Goal: Information Seeking & Learning: Learn about a topic

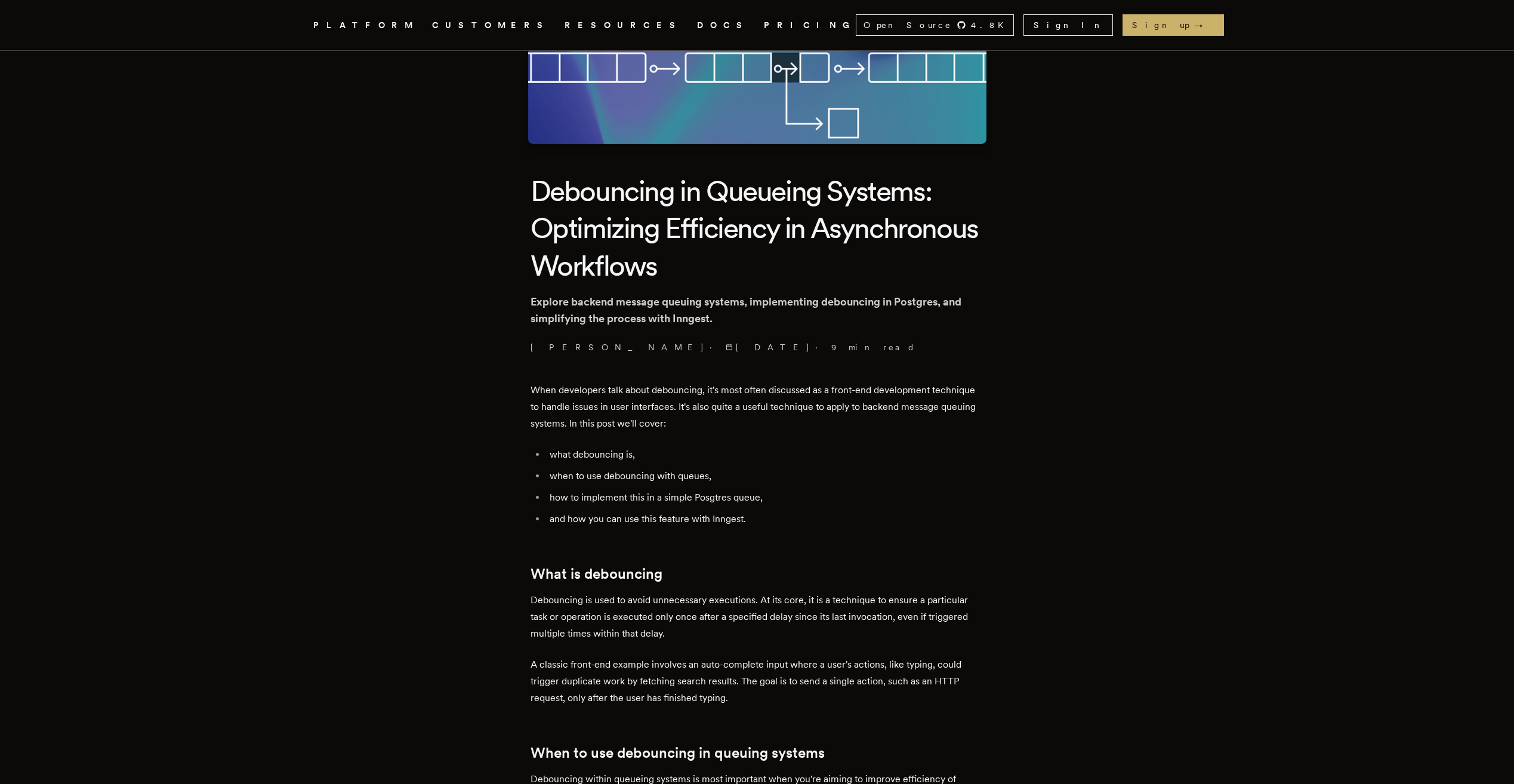
scroll to position [179, 0]
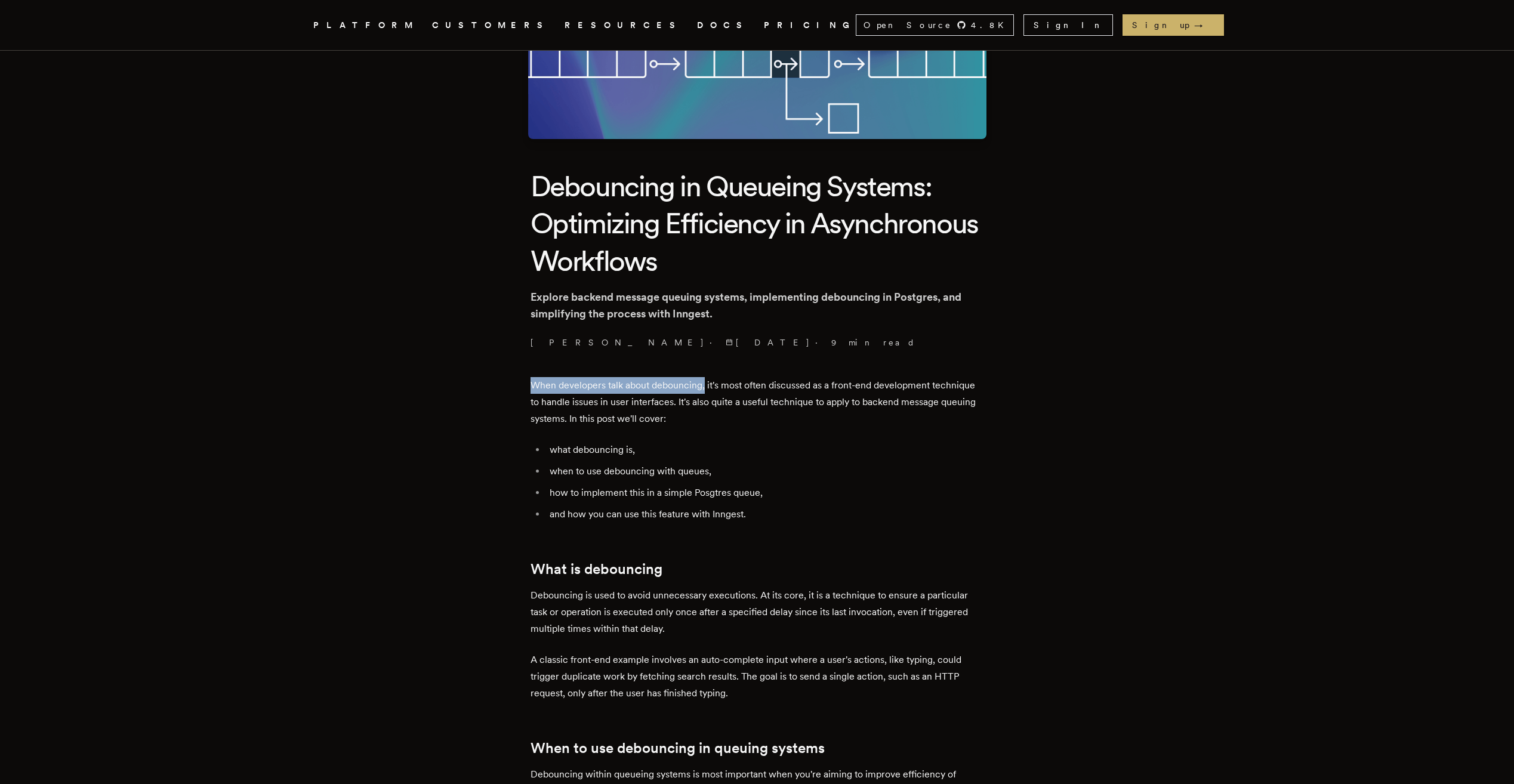
drag, startPoint x: 567, startPoint y: 385, endPoint x: 707, endPoint y: 384, distance: 140.0
click at [710, 384] on p "When developers talk about debouncing, it's most often discussed as a front-end…" at bounding box center [757, 402] width 454 height 50
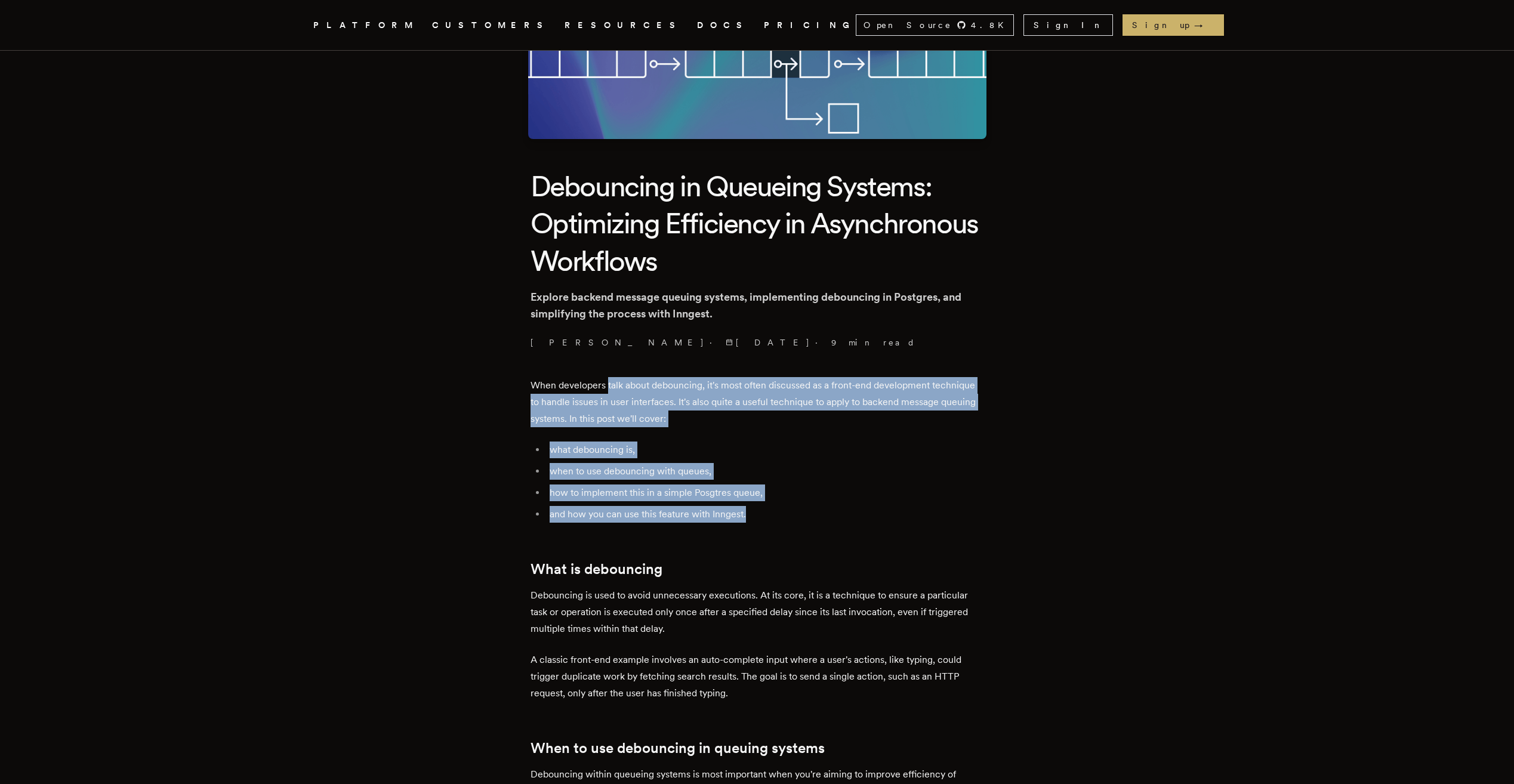
drag, startPoint x: 610, startPoint y: 380, endPoint x: 812, endPoint y: 518, distance: 244.6
click at [812, 518] on li "and how you can use this feature with Inngest." at bounding box center [765, 514] width 438 height 17
drag, startPoint x: 767, startPoint y: 509, endPoint x: 529, endPoint y: 376, distance: 272.6
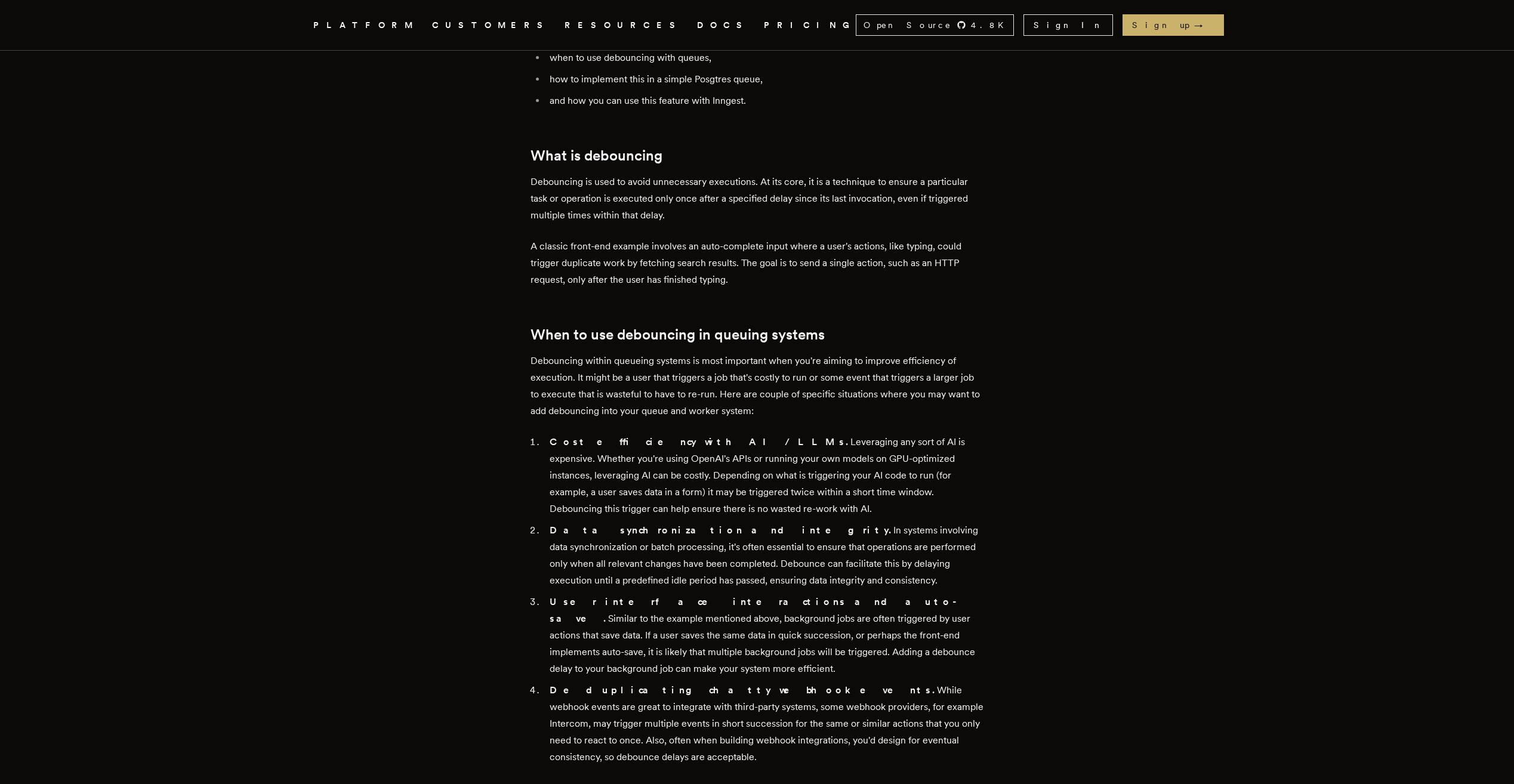
scroll to position [597, 0]
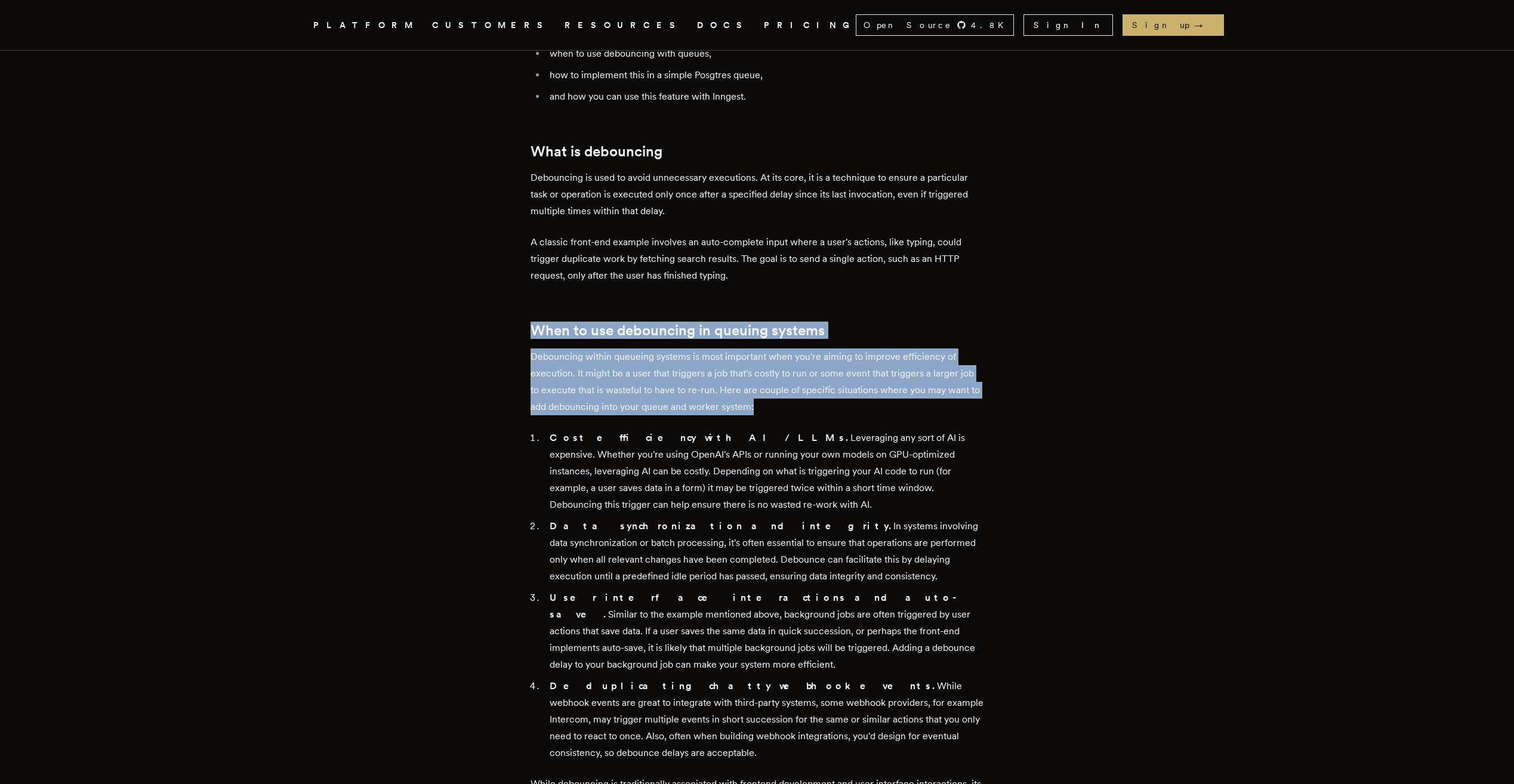
drag, startPoint x: 564, startPoint y: 325, endPoint x: 852, endPoint y: 413, distance: 301.1
click at [852, 413] on p "Debouncing within queueing systems is most important when you're aiming to impr…" at bounding box center [757, 382] width 454 height 67
drag, startPoint x: 737, startPoint y: 388, endPoint x: 501, endPoint y: 351, distance: 238.9
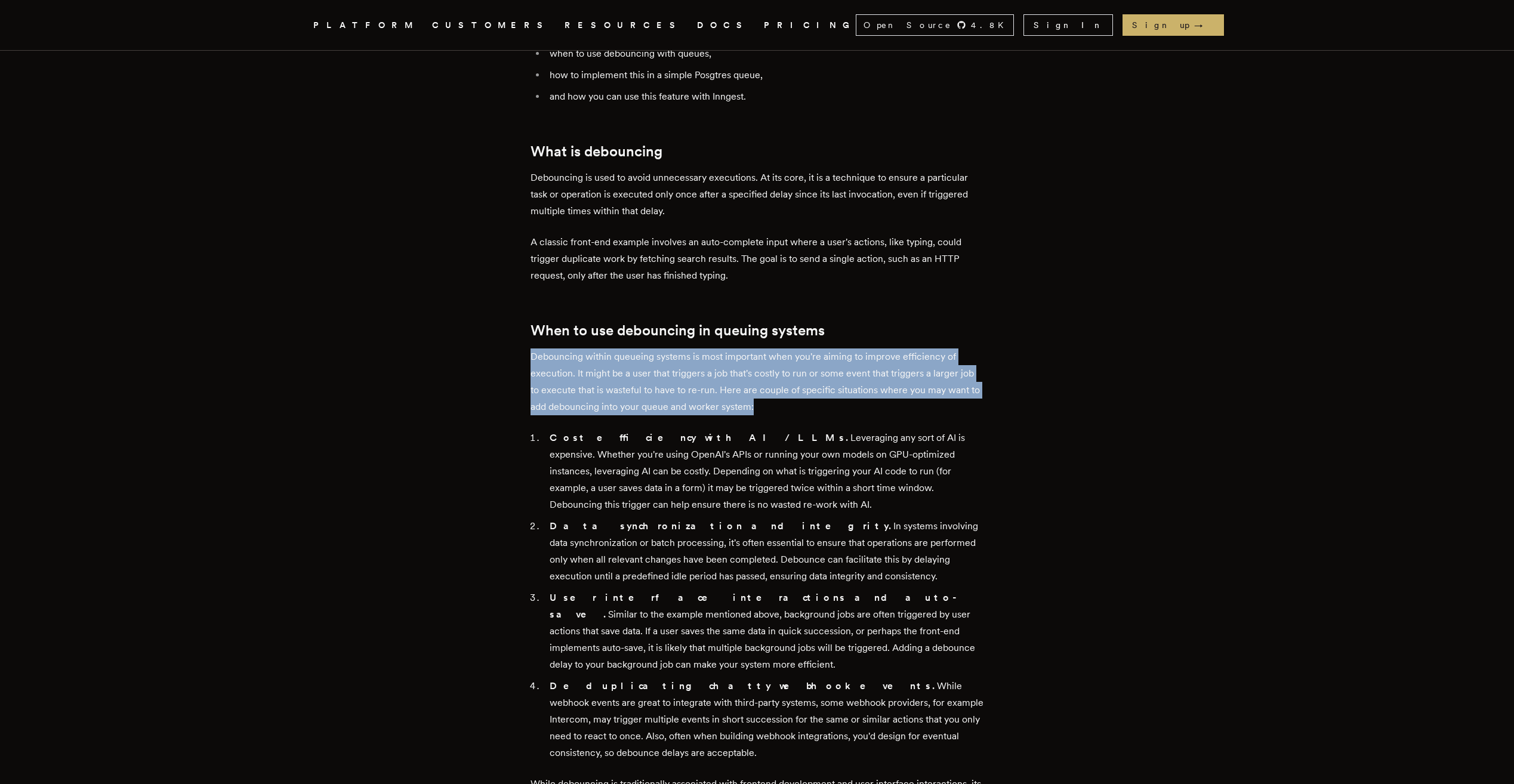
drag, startPoint x: 501, startPoint y: 351, endPoint x: 507, endPoint y: 351, distance: 6.0
drag, startPoint x: 698, startPoint y: 355, endPoint x: 715, endPoint y: 391, distance: 39.8
drag, startPoint x: 715, startPoint y: 391, endPoint x: 698, endPoint y: 381, distance: 19.7
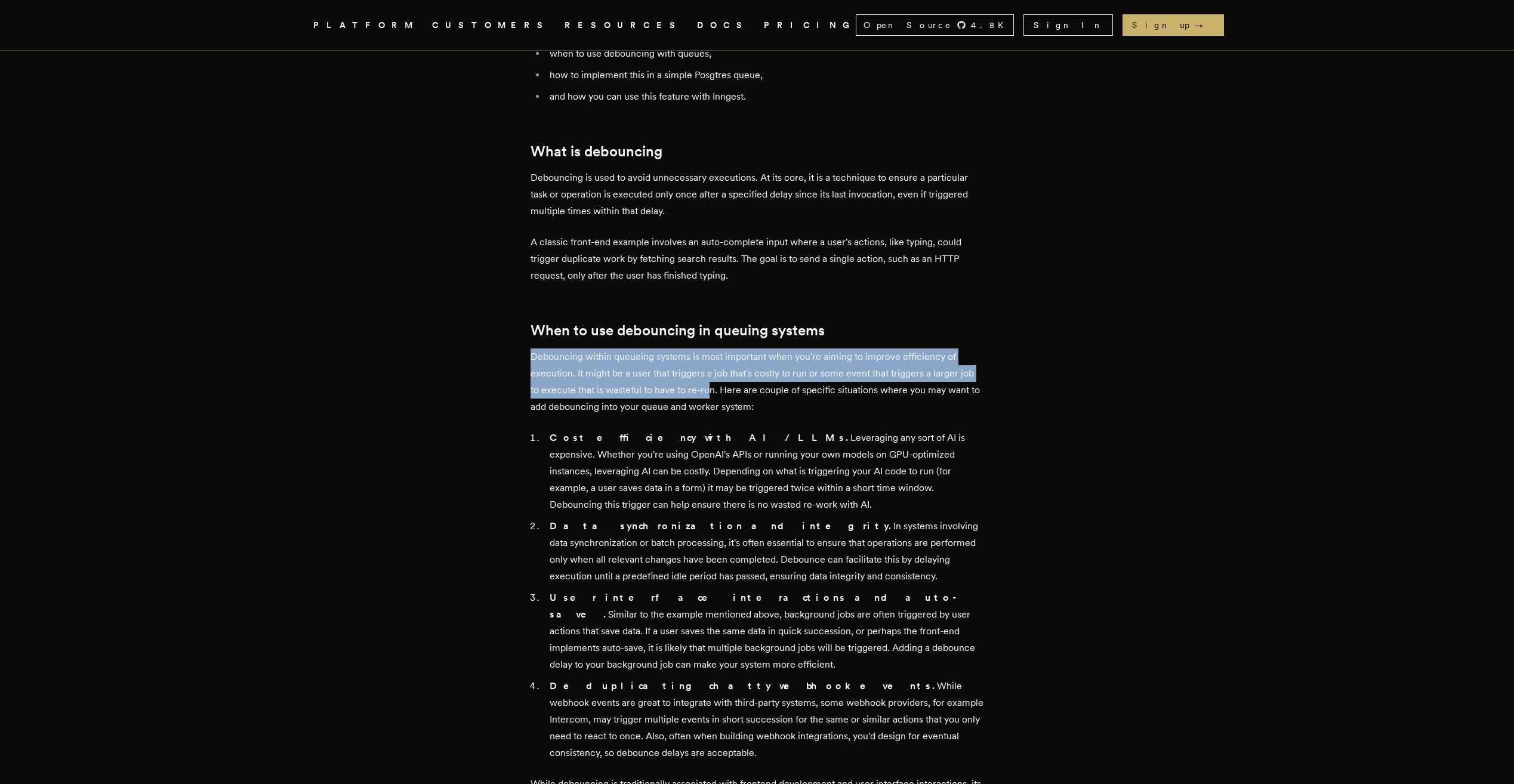
click at [715, 391] on p "Debouncing within queueing systems is most important when you're aiming to impr…" at bounding box center [757, 382] width 454 height 67
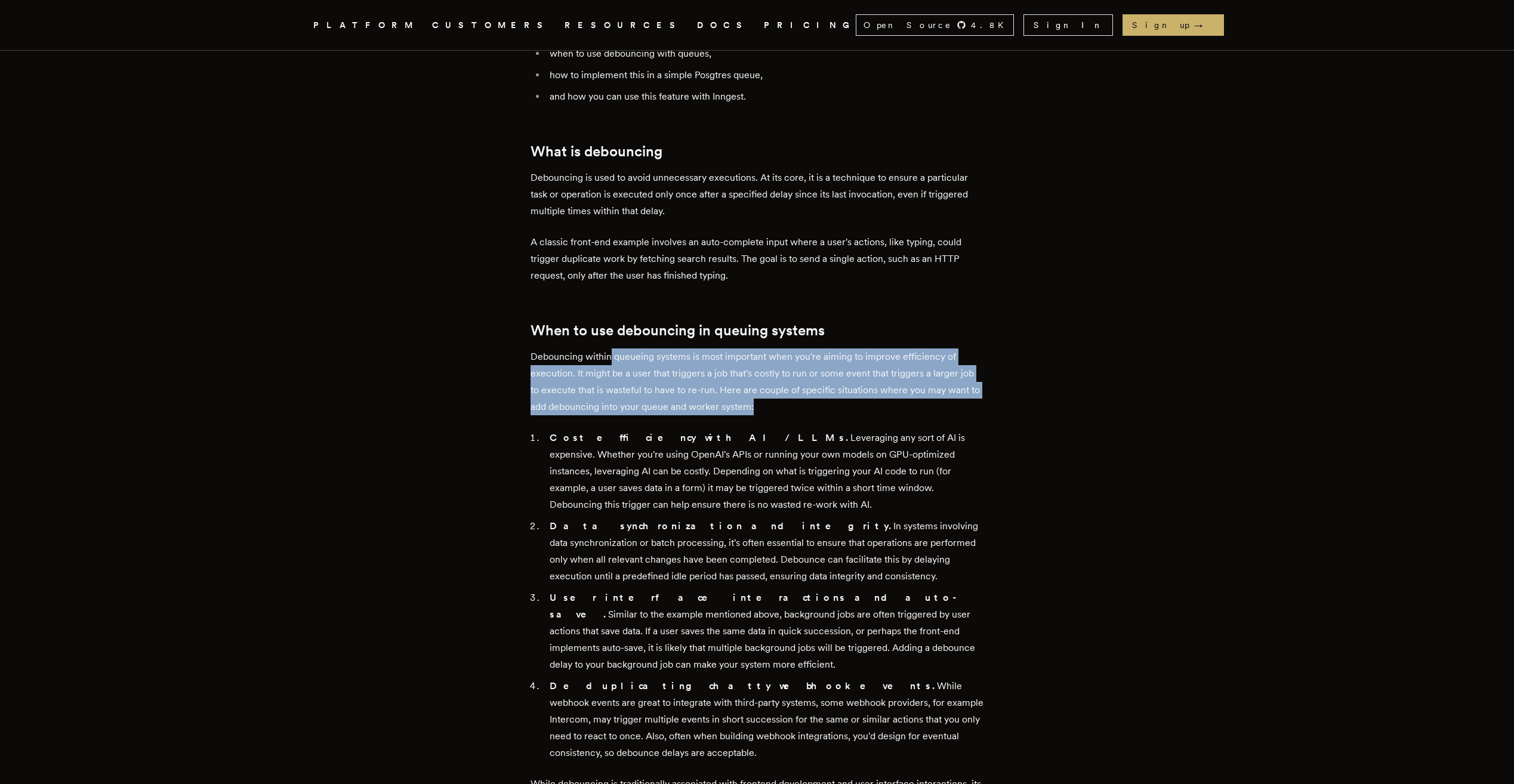
drag, startPoint x: 612, startPoint y: 356, endPoint x: 813, endPoint y: 404, distance: 206.7
click at [813, 404] on p "Debouncing within queueing systems is most important when you're aiming to impr…" at bounding box center [757, 382] width 454 height 67
drag, startPoint x: 813, startPoint y: 404, endPoint x: 804, endPoint y: 404, distance: 9.0
click at [816, 404] on p "Debouncing within queueing systems is most important when you're aiming to impr…" at bounding box center [757, 382] width 454 height 67
drag, startPoint x: 804, startPoint y: 404, endPoint x: 520, endPoint y: 352, distance: 288.7
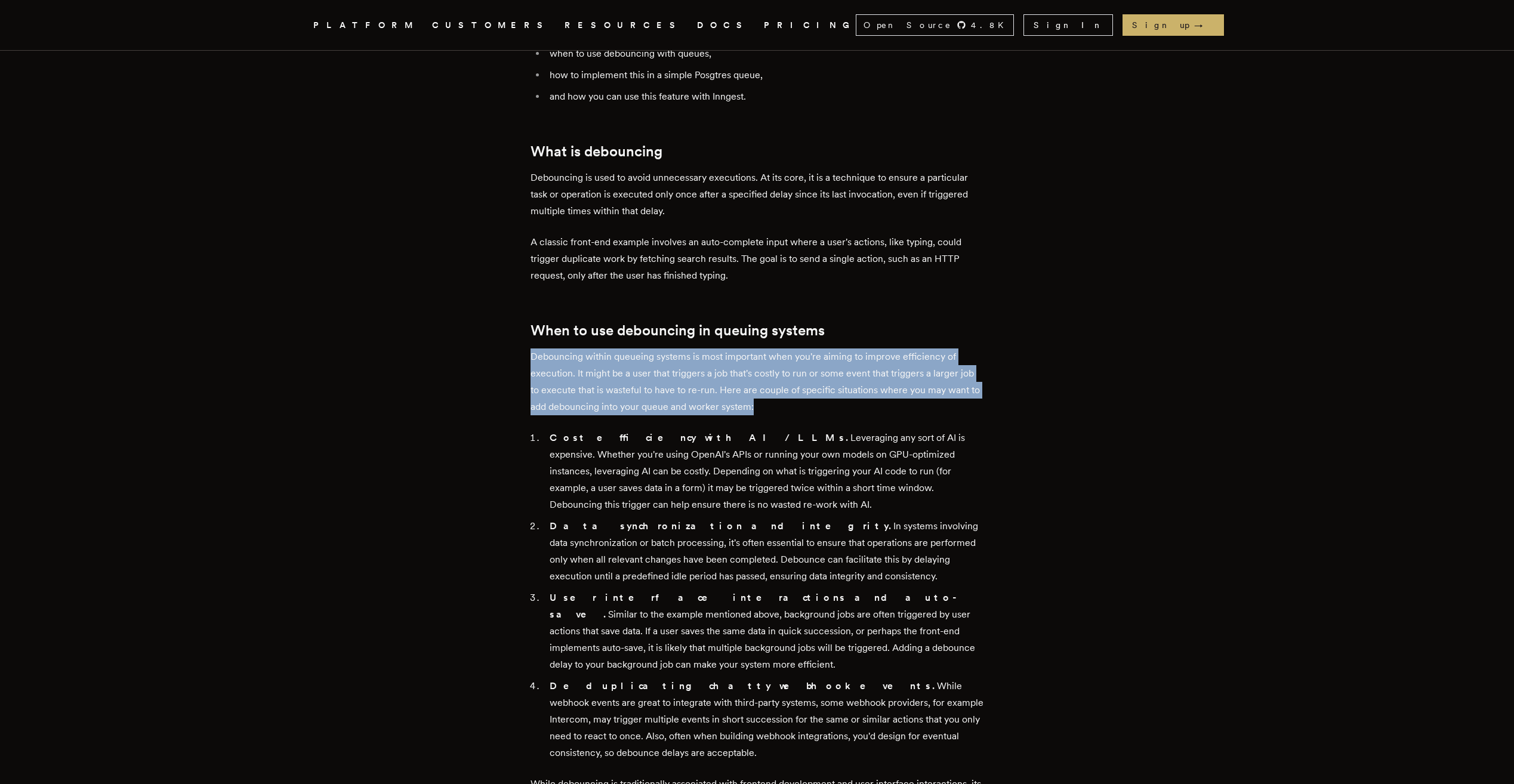
drag, startPoint x: 710, startPoint y: 388, endPoint x: 797, endPoint y: 405, distance: 88.6
click at [797, 405] on p "Debouncing within queueing systems is most important when you're aiming to impr…" at bounding box center [757, 382] width 454 height 67
click at [799, 405] on p "Debouncing within queueing systems is most important when you're aiming to impr…" at bounding box center [757, 382] width 454 height 67
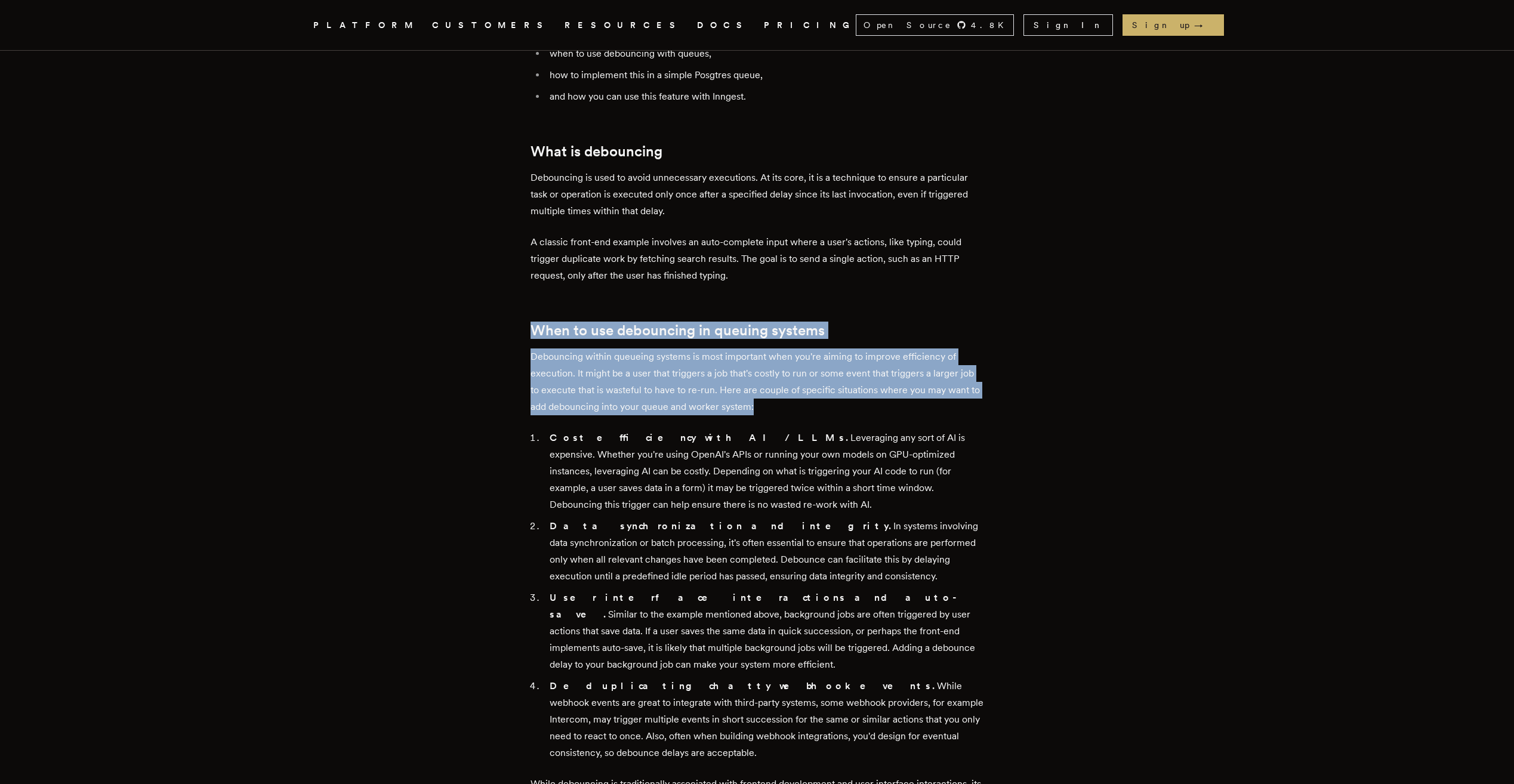
drag, startPoint x: 728, startPoint y: 380, endPoint x: 505, endPoint y: 314, distance: 232.6
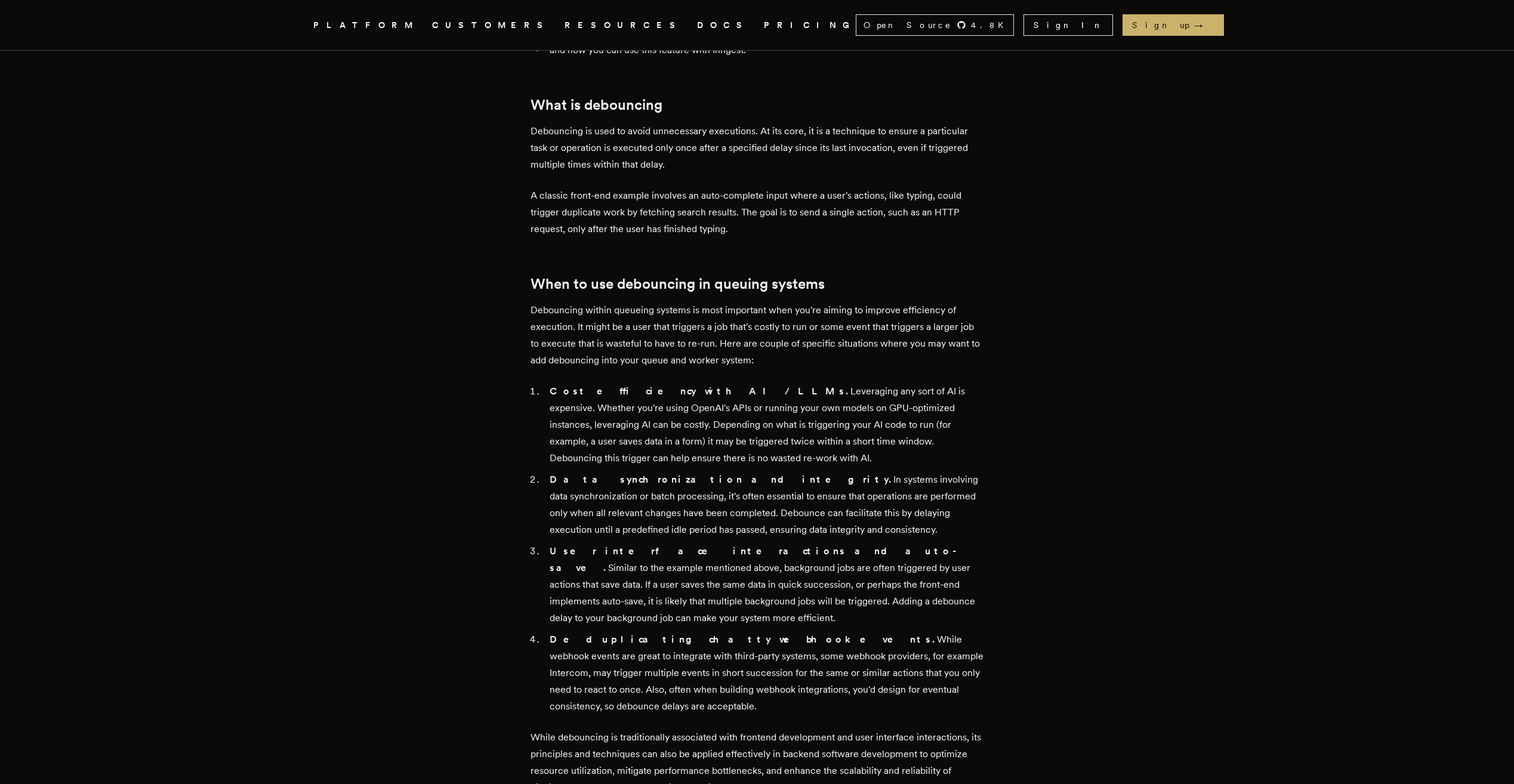
scroll to position [776, 0]
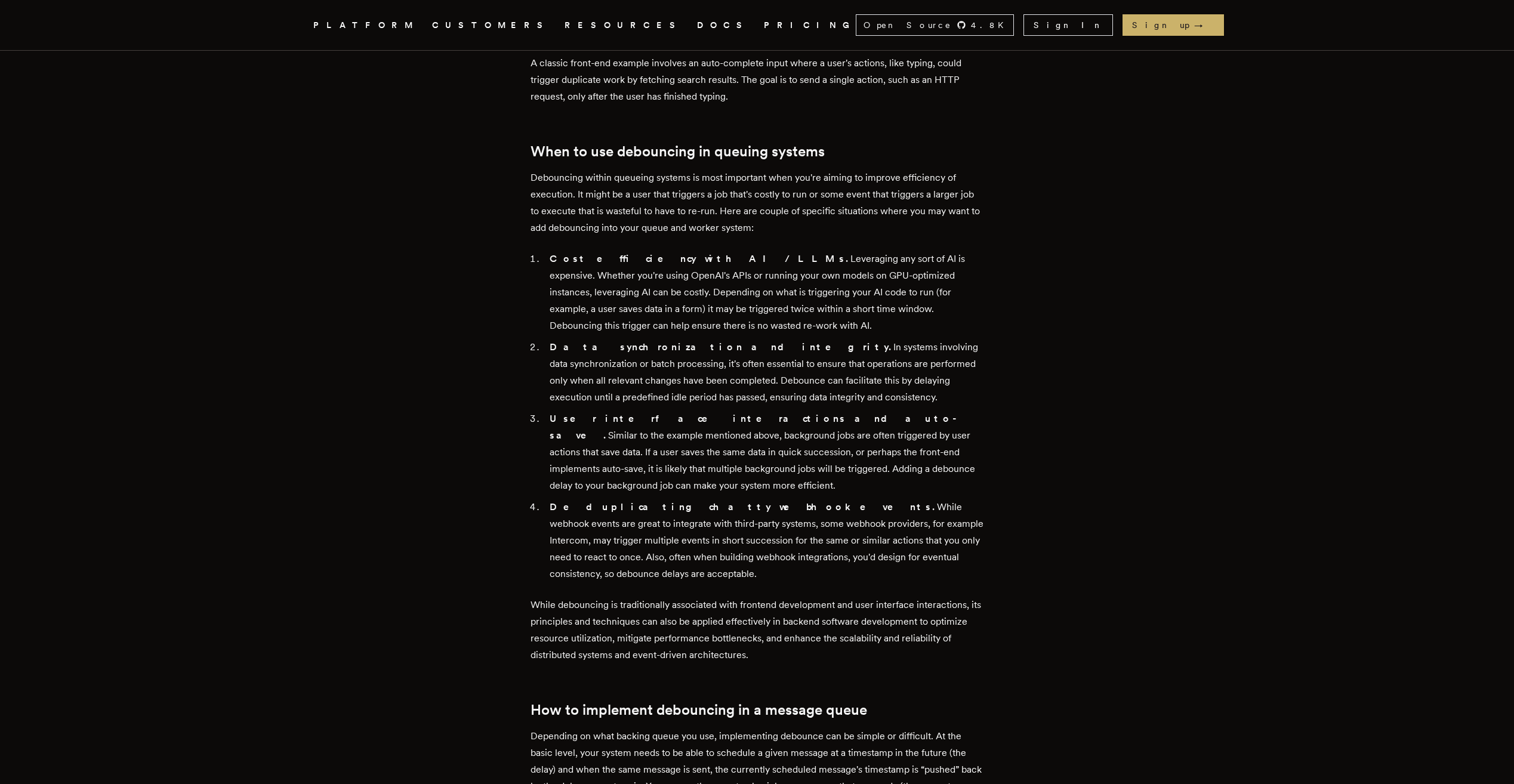
drag, startPoint x: 556, startPoint y: 346, endPoint x: 791, endPoint y: 392, distance: 239.5
click at [791, 392] on li "Data synchronization and integrity. In systems involving data synchronization o…" at bounding box center [765, 372] width 438 height 67
drag, startPoint x: 549, startPoint y: 412, endPoint x: 849, endPoint y: 481, distance: 307.8
click at [849, 481] on li "User interface interactions and auto-save. Similar to the example mentioned abo…" at bounding box center [765, 451] width 438 height 83
click at [850, 481] on li "User interface interactions and auto-save. Similar to the example mentioned abo…" at bounding box center [765, 451] width 438 height 83
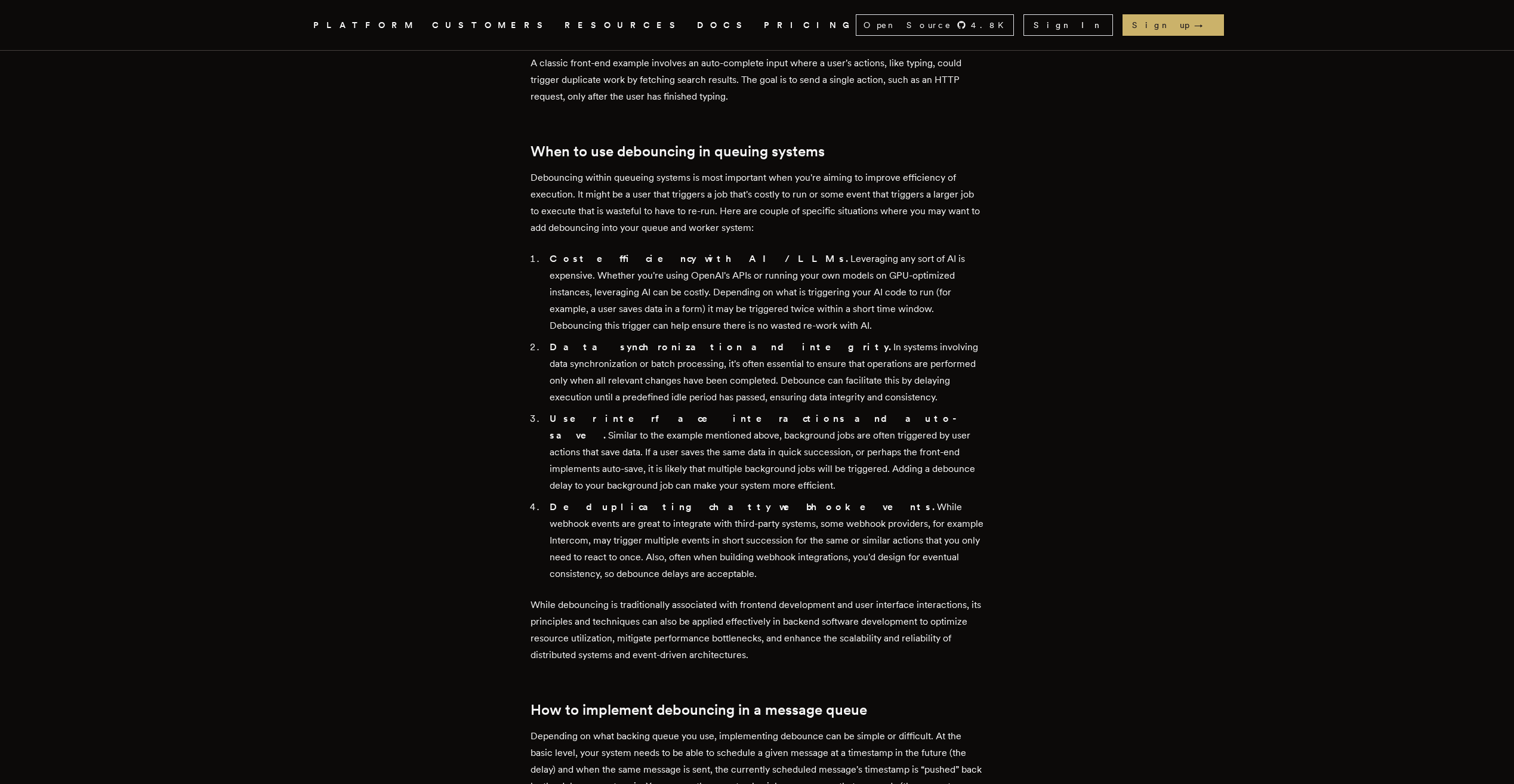
click at [561, 413] on strong "User interface interactions and auto-save." at bounding box center [756, 426] width 413 height 28
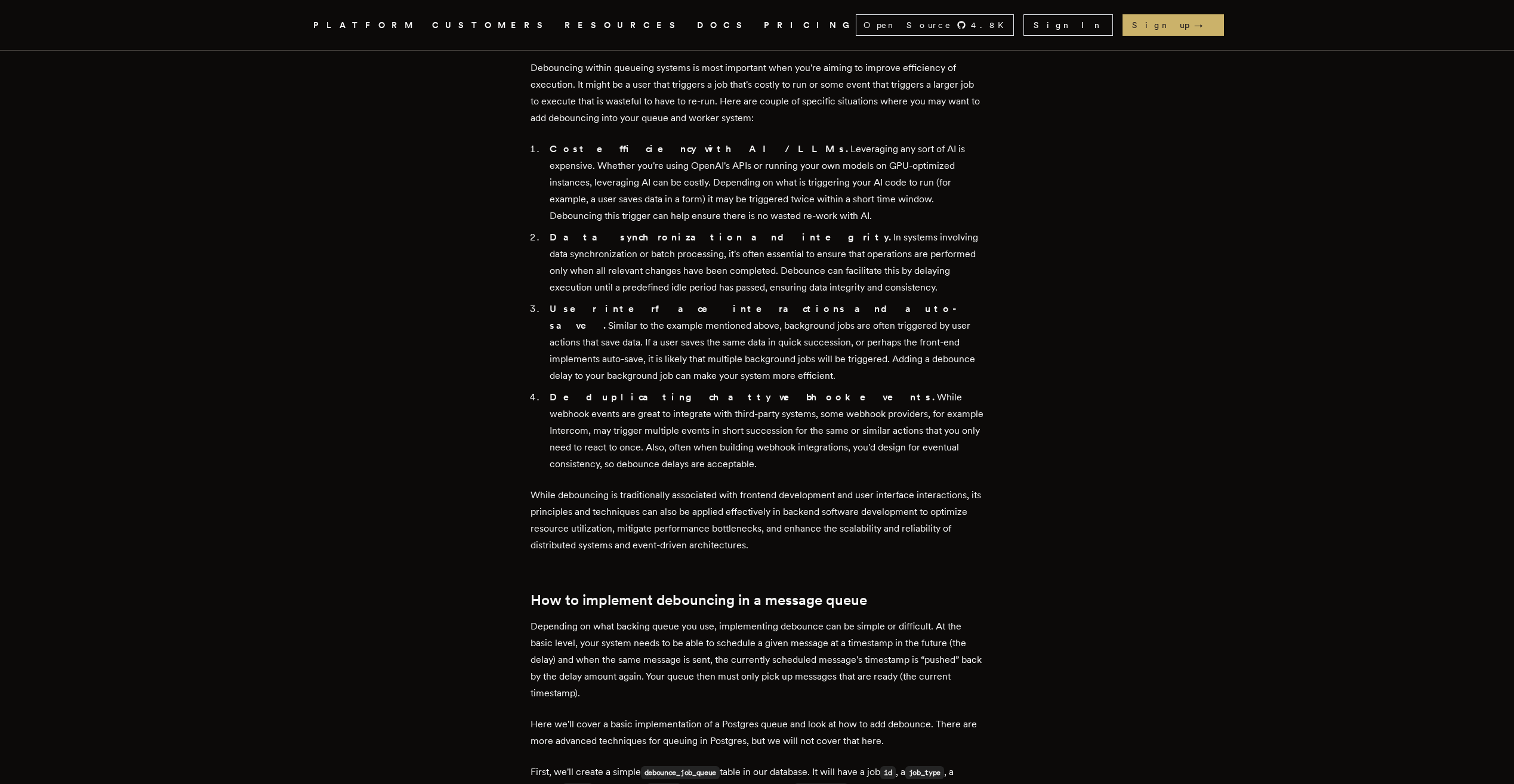
scroll to position [895, 0]
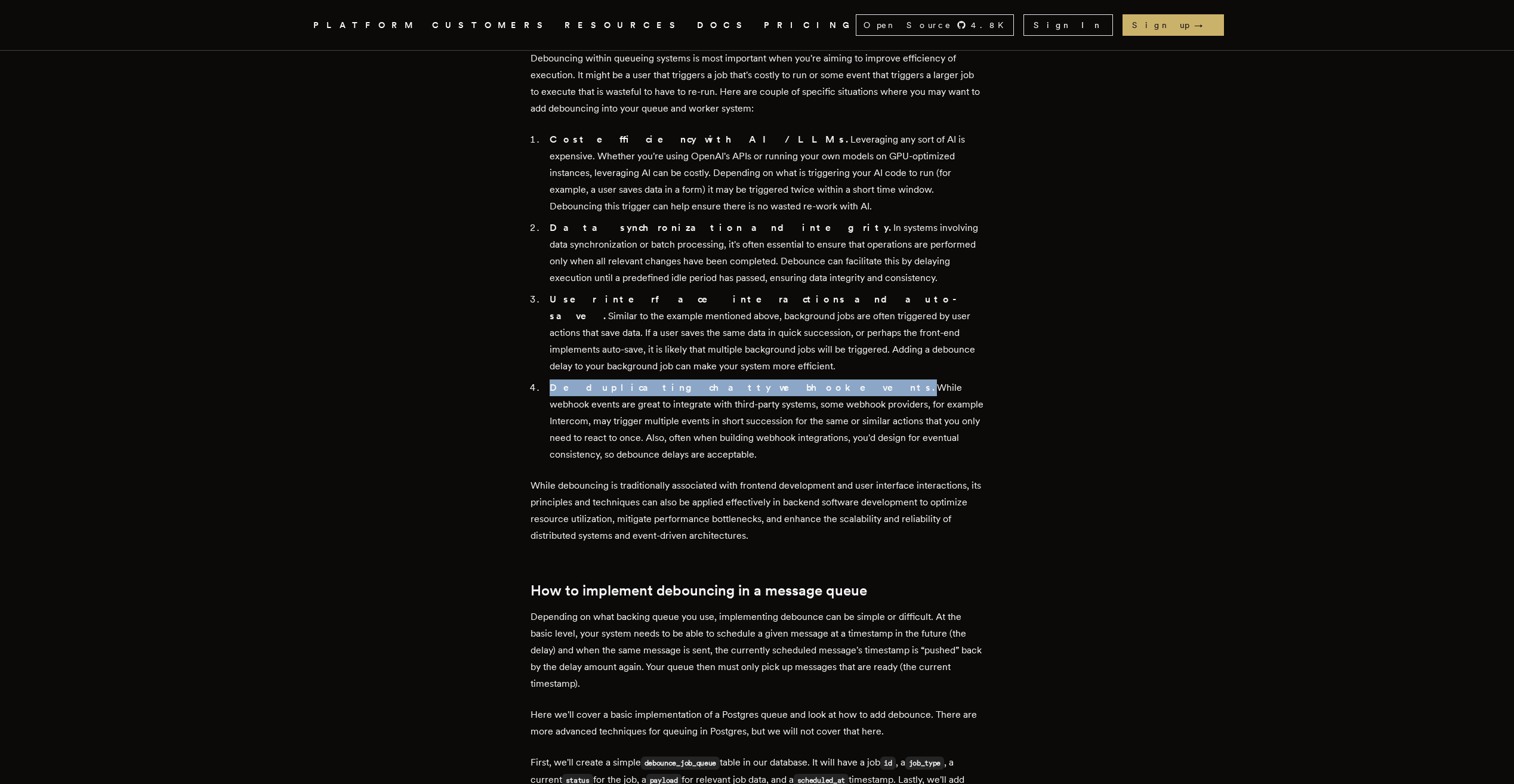
drag, startPoint x: 550, startPoint y: 385, endPoint x: 723, endPoint y: 387, distance: 173.0
click at [723, 387] on li "Deduplicating chatty webhook events. While webhook events are great to integrat…" at bounding box center [765, 421] width 438 height 83
drag, startPoint x: 726, startPoint y: 390, endPoint x: 931, endPoint y: 459, distance: 216.3
click at [931, 459] on li "Deduplicating chatty webhook events. While webhook events are great to integrat…" at bounding box center [765, 421] width 438 height 83
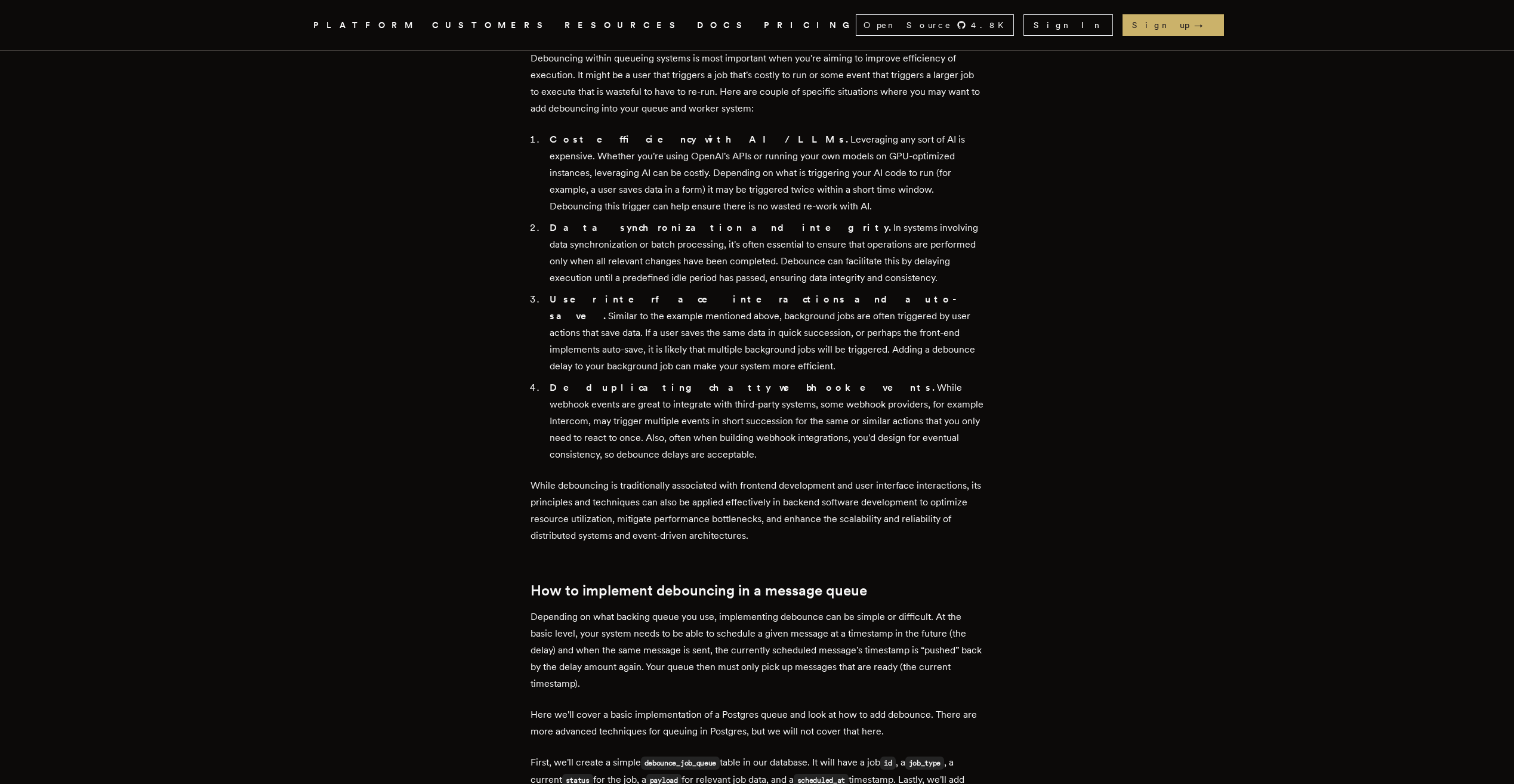
drag, startPoint x: 931, startPoint y: 459, endPoint x: 915, endPoint y: 459, distance: 16.0
click at [931, 459] on li "Deduplicating chatty webhook events. While webhook events are great to integrat…" at bounding box center [765, 421] width 438 height 83
drag, startPoint x: 765, startPoint y: 452, endPoint x: 536, endPoint y: 390, distance: 237.2
click at [546, 390] on li "Deduplicating chatty webhook events. While webhook events are great to integrat…" at bounding box center [765, 421] width 438 height 83
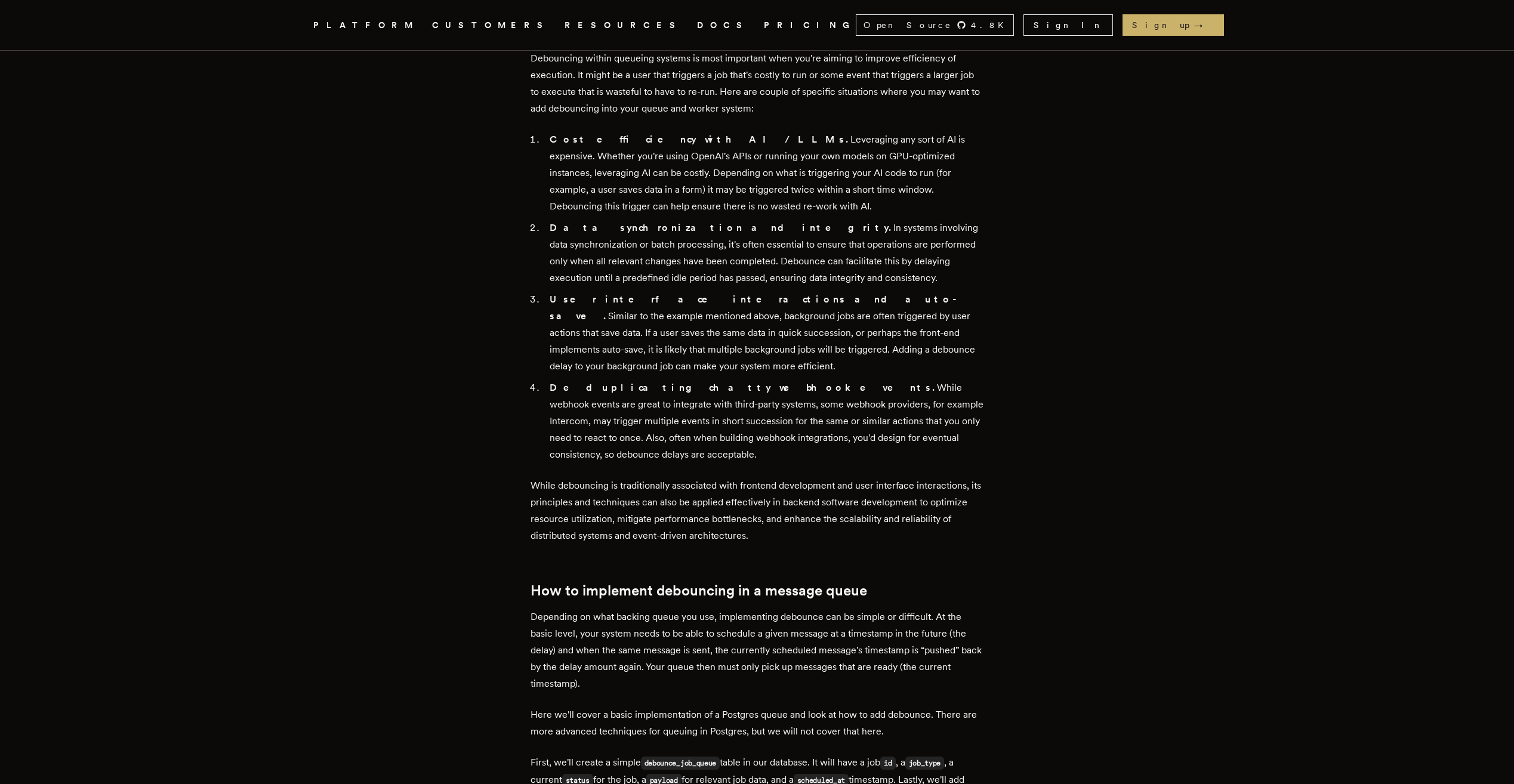
drag, startPoint x: 612, startPoint y: 390, endPoint x: 682, endPoint y: 451, distance: 92.8
click at [682, 451] on li "Deduplicating chatty webhook events. While webhook events are great to integrat…" at bounding box center [765, 421] width 438 height 83
drag, startPoint x: 816, startPoint y: 417, endPoint x: 970, endPoint y: 450, distance: 157.5
click at [970, 450] on li "Deduplicating chatty webhook events. While webhook events are great to integrat…" at bounding box center [765, 421] width 438 height 83
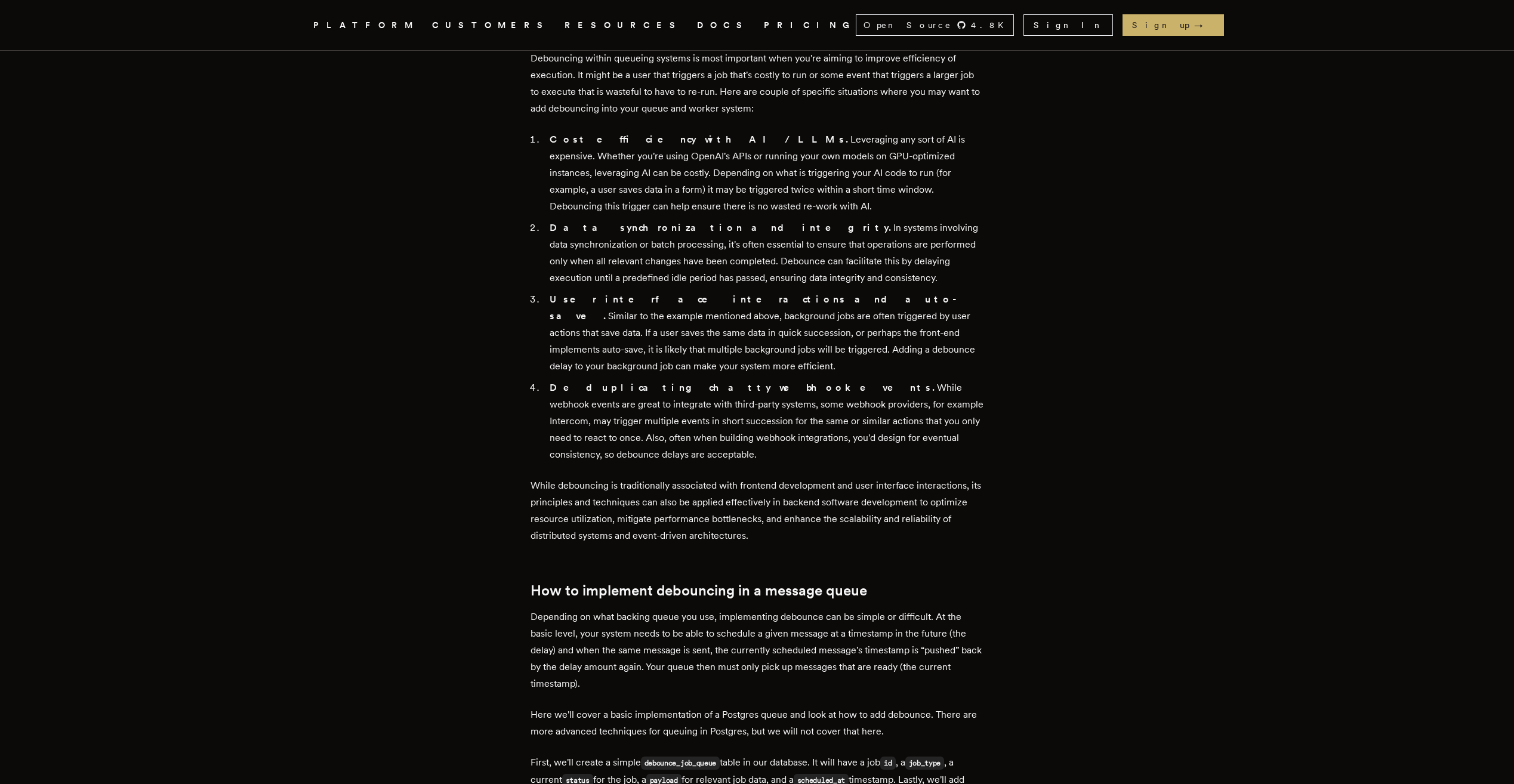
click at [970, 450] on li "Deduplicating chatty webhook events. While webhook events are great to integrat…" at bounding box center [765, 421] width 438 height 83
drag, startPoint x: 778, startPoint y: 442, endPoint x: 557, endPoint y: 375, distance: 230.9
click at [557, 375] on ol "Cost efficiency with AI / LLMs. Leveraging any sort of AI is expensive. Whether…" at bounding box center [757, 297] width 454 height 332
click at [677, 456] on li "Deduplicating chatty webhook events. While webhook events are great to integrat…" at bounding box center [765, 421] width 438 height 83
drag, startPoint x: 619, startPoint y: 447, endPoint x: 529, endPoint y: 388, distance: 107.6
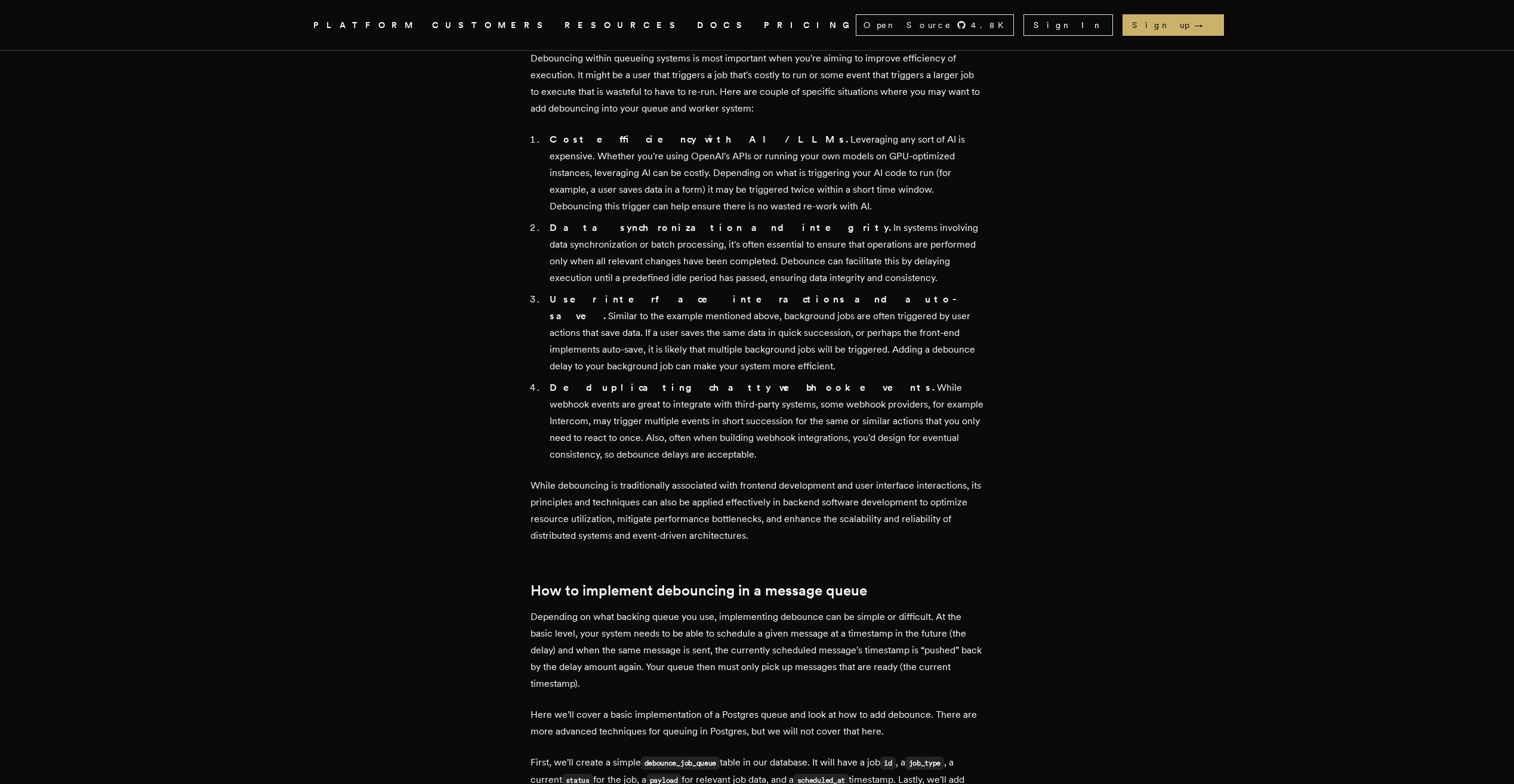
click at [671, 463] on li "Deduplicating chatty webhook events. While webhook events are great to integrat…" at bounding box center [765, 421] width 438 height 83
drag, startPoint x: 634, startPoint y: 451, endPoint x: 543, endPoint y: 391, distance: 109.0
click at [546, 391] on li "Deduplicating chatty webhook events. While webhook events are great to integrat…" at bounding box center [765, 421] width 438 height 83
drag, startPoint x: 543, startPoint y: 391, endPoint x: 688, endPoint y: 463, distance: 161.9
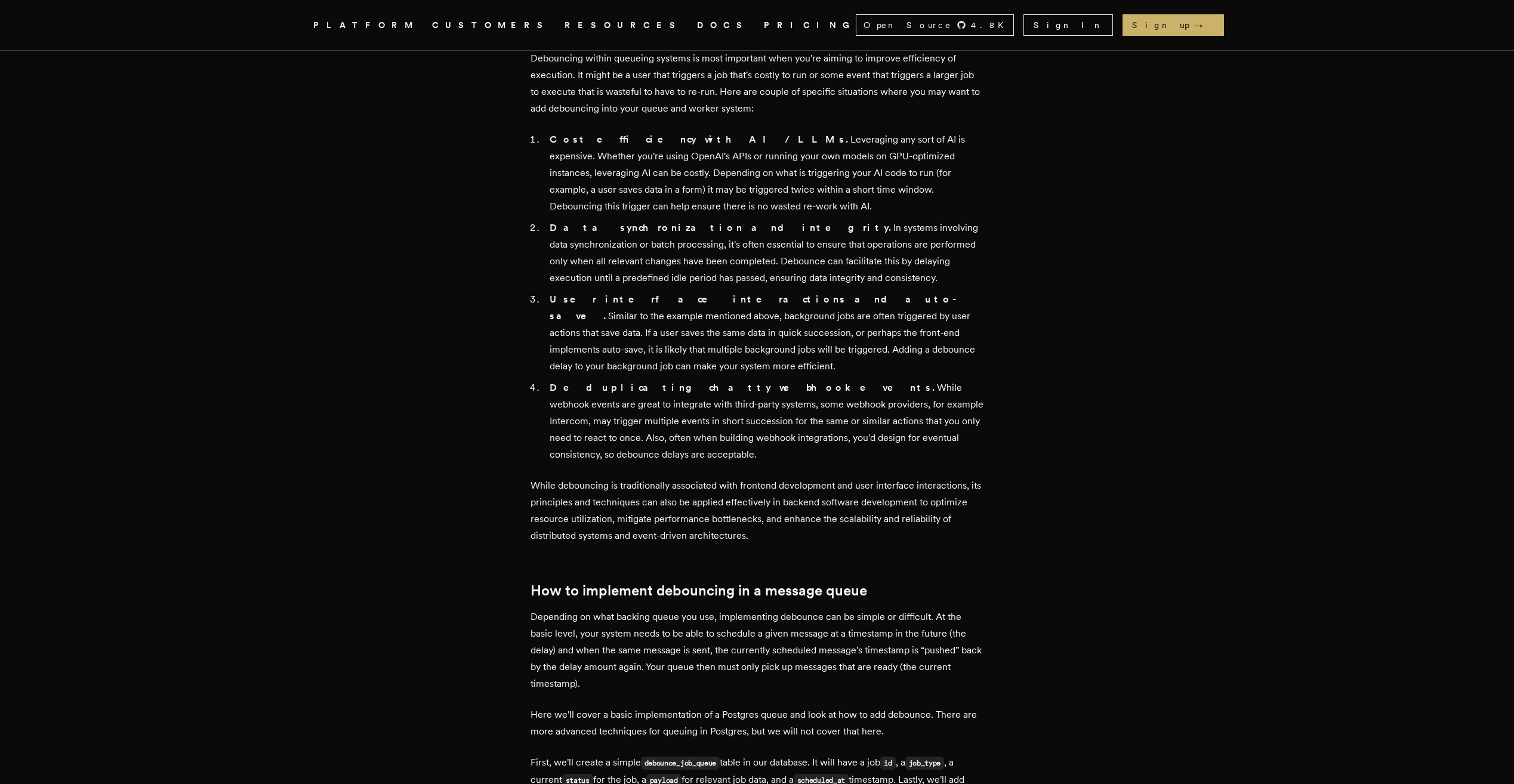
click at [692, 463] on li "Deduplicating chatty webhook events. While webhook events are great to integrat…" at bounding box center [765, 421] width 438 height 83
drag, startPoint x: 632, startPoint y: 459, endPoint x: 538, endPoint y: 399, distance: 111.5
click at [538, 399] on ol "Cost efficiency with AI / LLMs. Leveraging any sort of AI is expensive. Whether…" at bounding box center [757, 297] width 454 height 332
drag, startPoint x: 538, startPoint y: 399, endPoint x: 651, endPoint y: 455, distance: 126.1
click at [651, 455] on li "Deduplicating chatty webhook events. While webhook events are great to integrat…" at bounding box center [765, 421] width 438 height 83
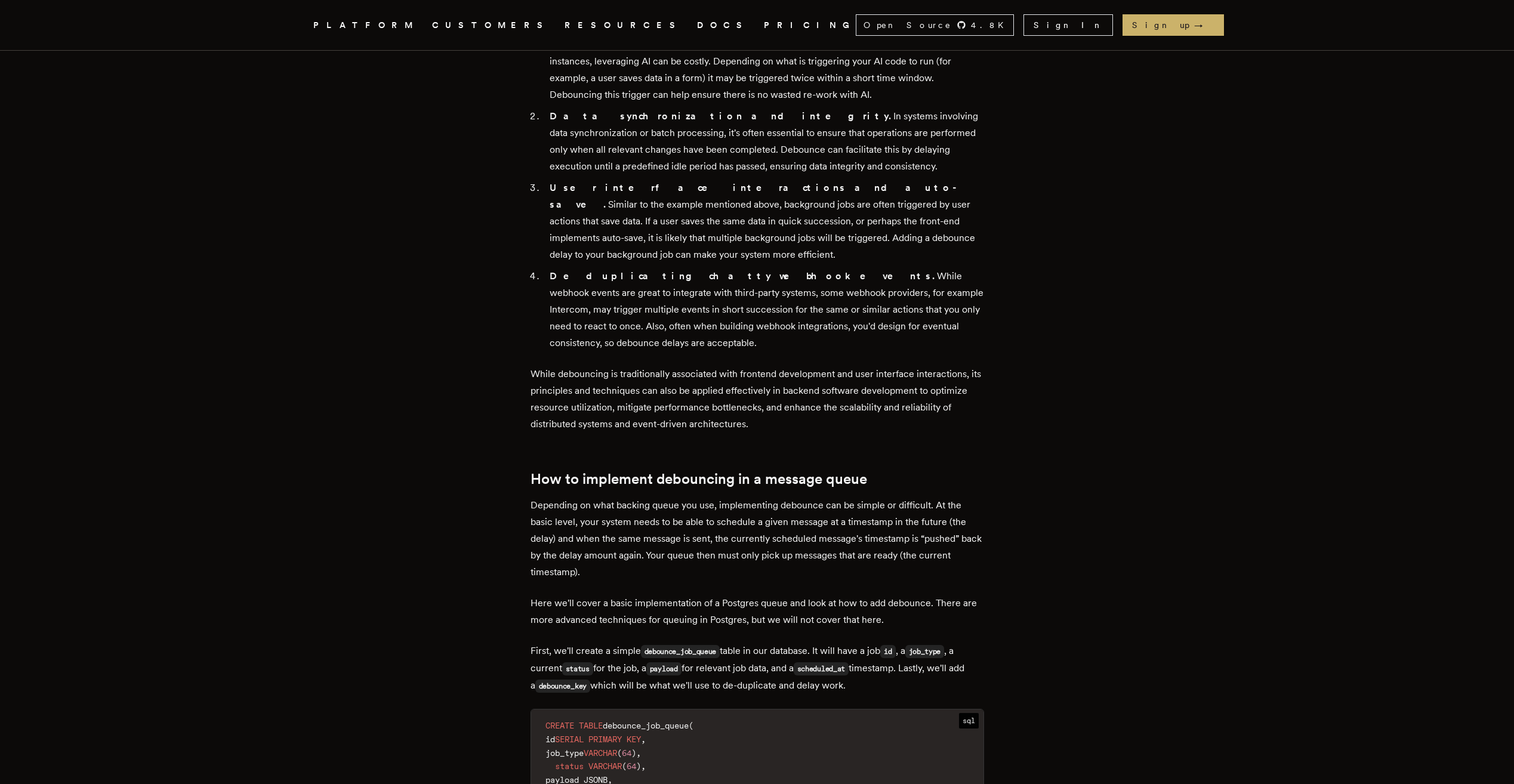
scroll to position [1014, 0]
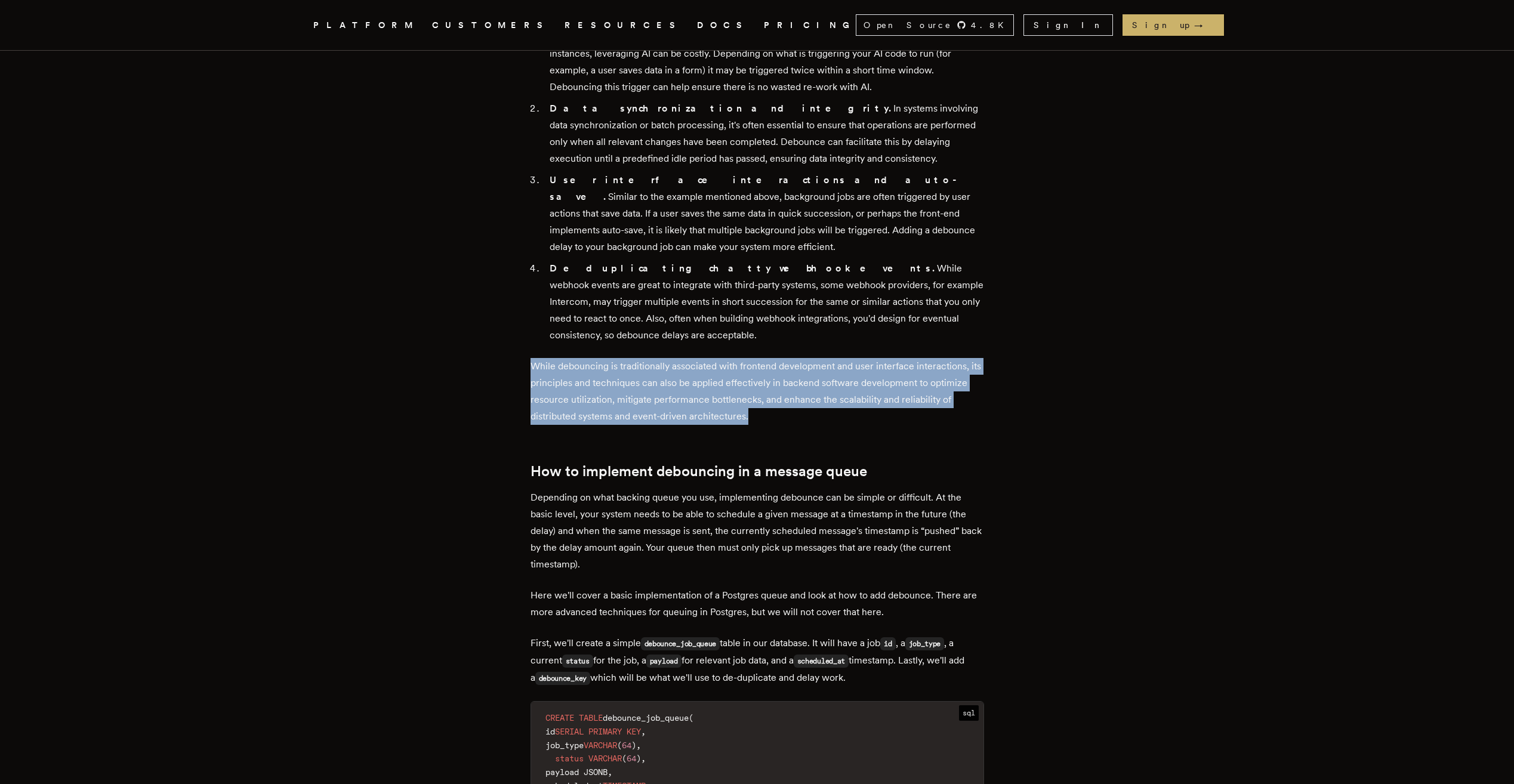
drag, startPoint x: 571, startPoint y: 363, endPoint x: 961, endPoint y: 409, distance: 392.7
click at [961, 409] on p "While debouncing is traditionally associated with frontend development and user…" at bounding box center [757, 391] width 454 height 67
drag, startPoint x: 961, startPoint y: 409, endPoint x: 950, endPoint y: 410, distance: 11.0
click at [961, 409] on p "While debouncing is traditionally associated with frontend development and user…" at bounding box center [757, 391] width 454 height 67
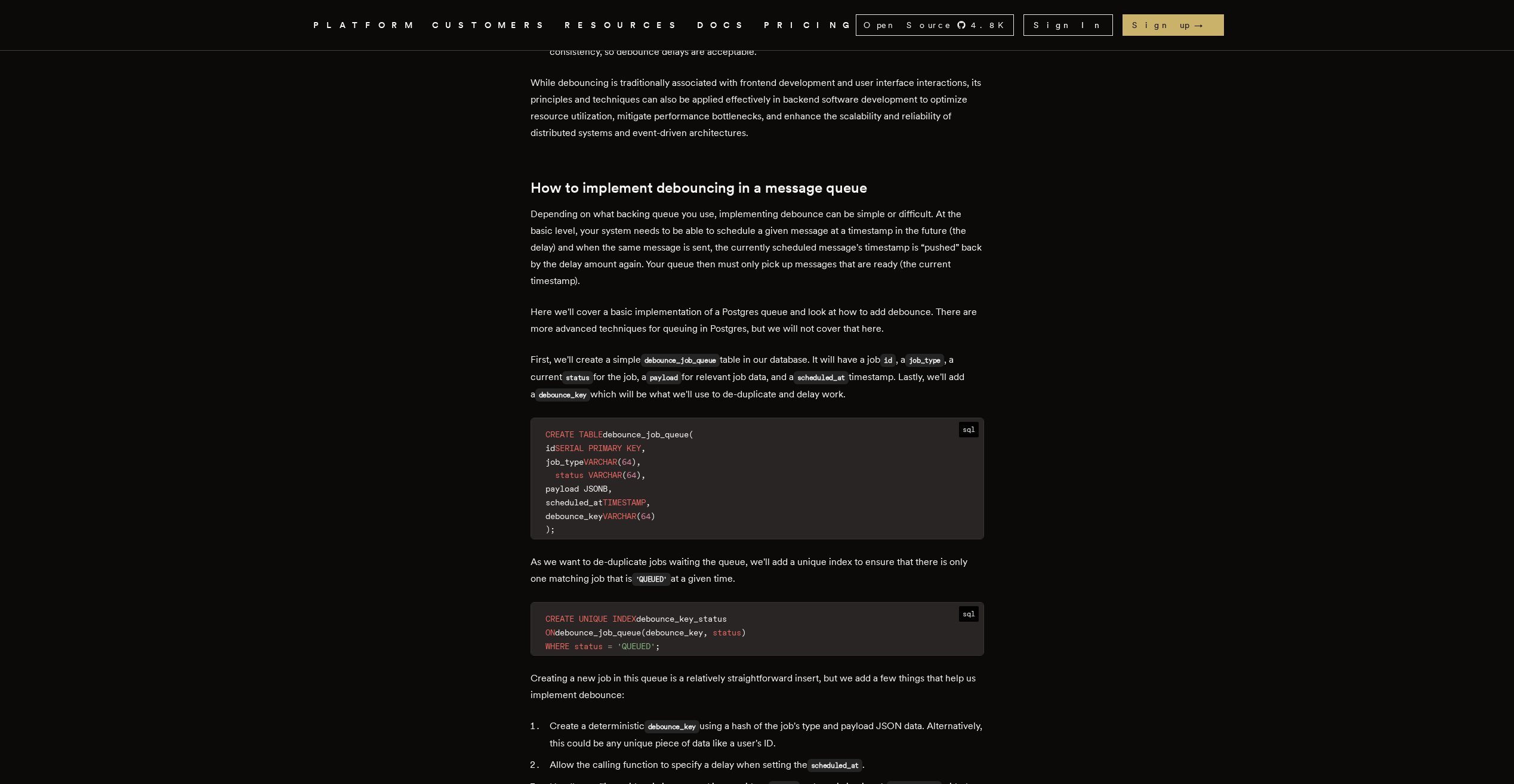
scroll to position [1373, 0]
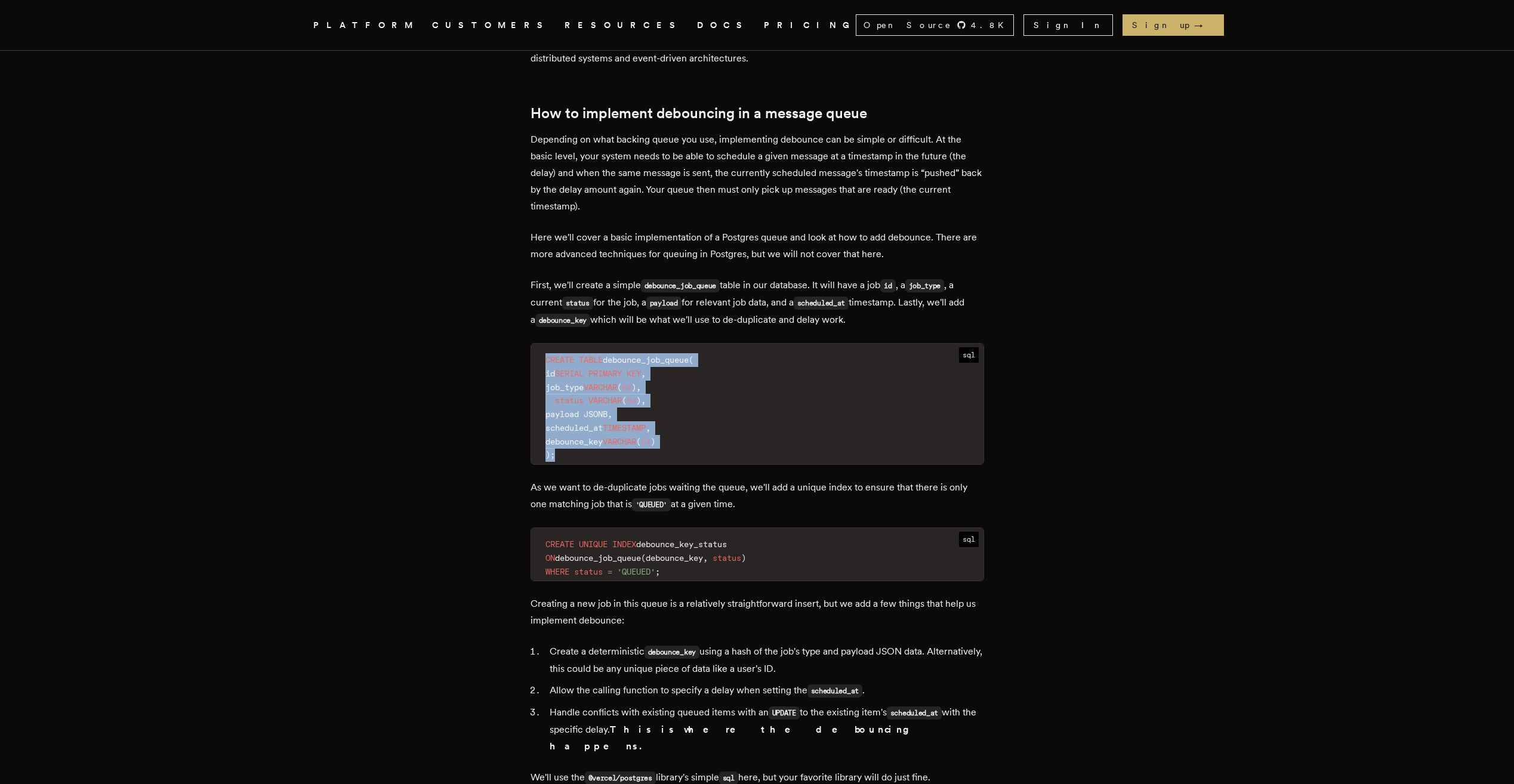
drag, startPoint x: 547, startPoint y: 357, endPoint x: 715, endPoint y: 454, distance: 194.0
click at [715, 454] on code "CREATE TABLE debounce_job_queue ( id SERIAL PRIMARY KEY , job_type VARCHAR ( 64…" at bounding box center [757, 408] width 452 height 113
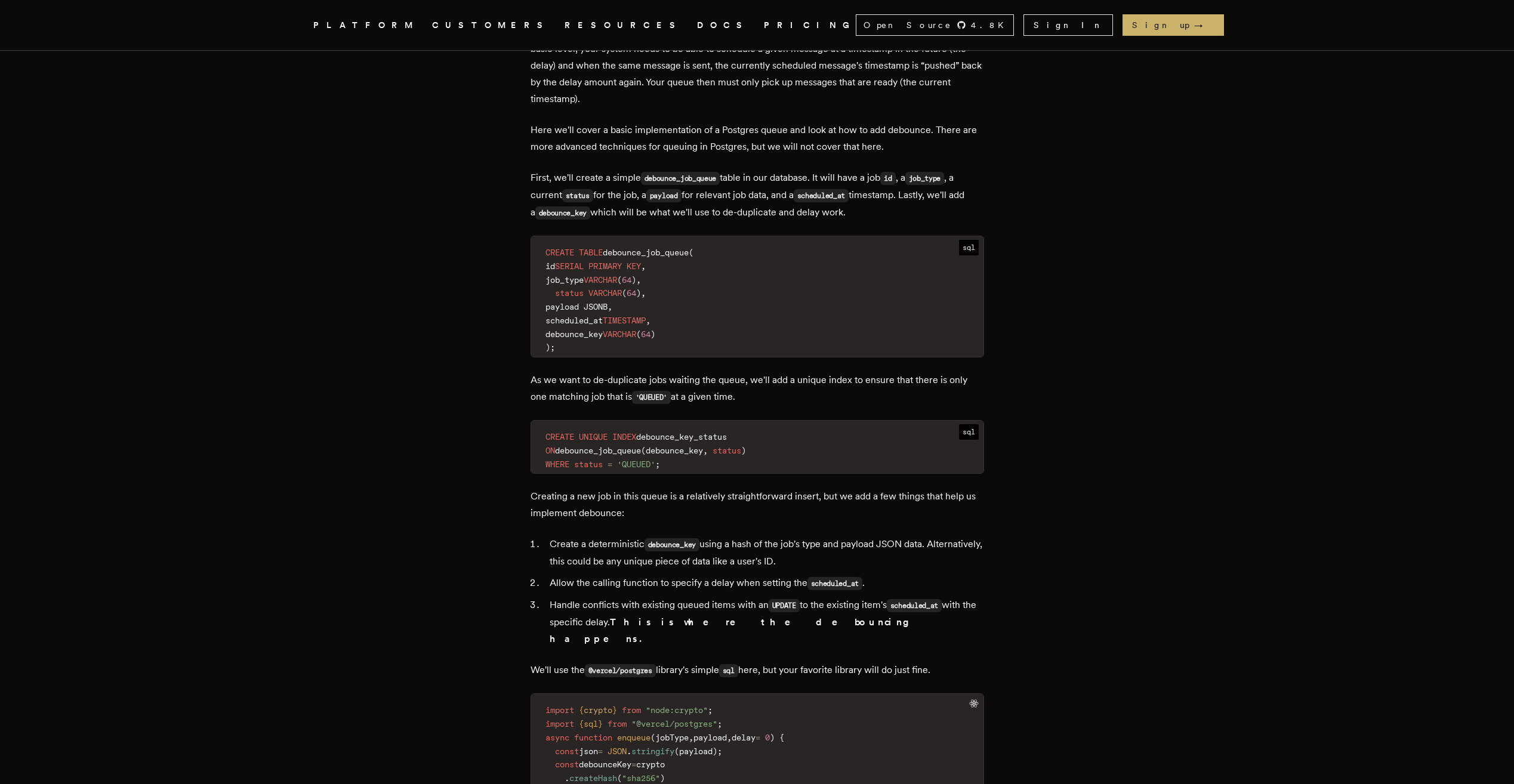
scroll to position [1491, 0]
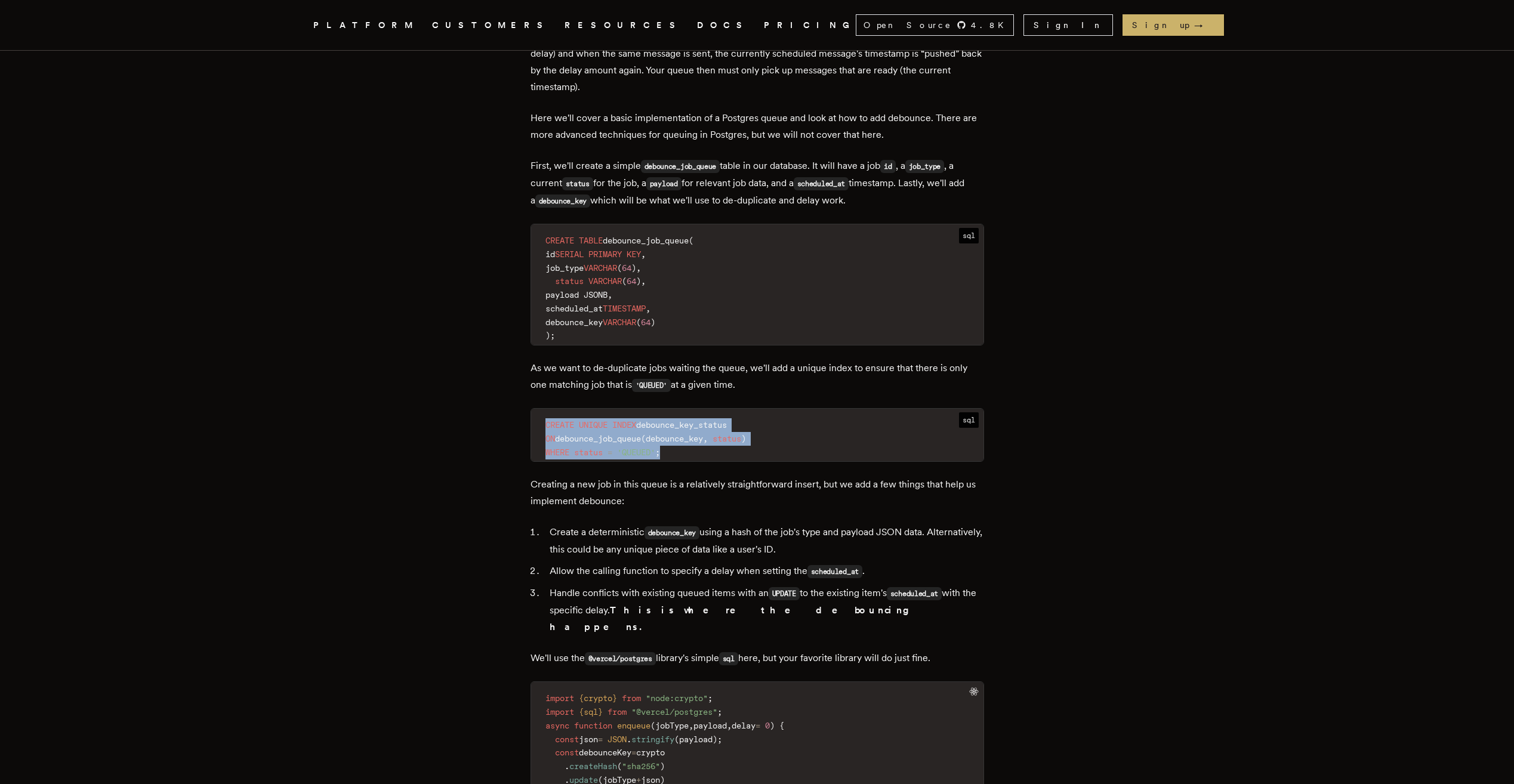
drag
click at [705, 451] on code "CREATE UNIQUE INDEX debounce_key_status ON debounce_job_queue ( debounce_key , …" at bounding box center [757, 438] width 452 height 45
click at [704, 451] on code "CREATE UNIQUE INDEX debounce_key_status ON debounce_job_queue ( debounce_key , …" at bounding box center [757, 438] width 452 height 45
click at [525, 424] on main "Debouncing in Queueing Systems: Optimizing Efficiency in Asynchronous Workflows…" at bounding box center [757, 700] width 477 height 4283
click at [681, 449] on code "CREATE UNIQUE INDEX debounce_key_status ON debounce_job_queue ( debounce_key , …" at bounding box center [757, 438] width 452 height 45
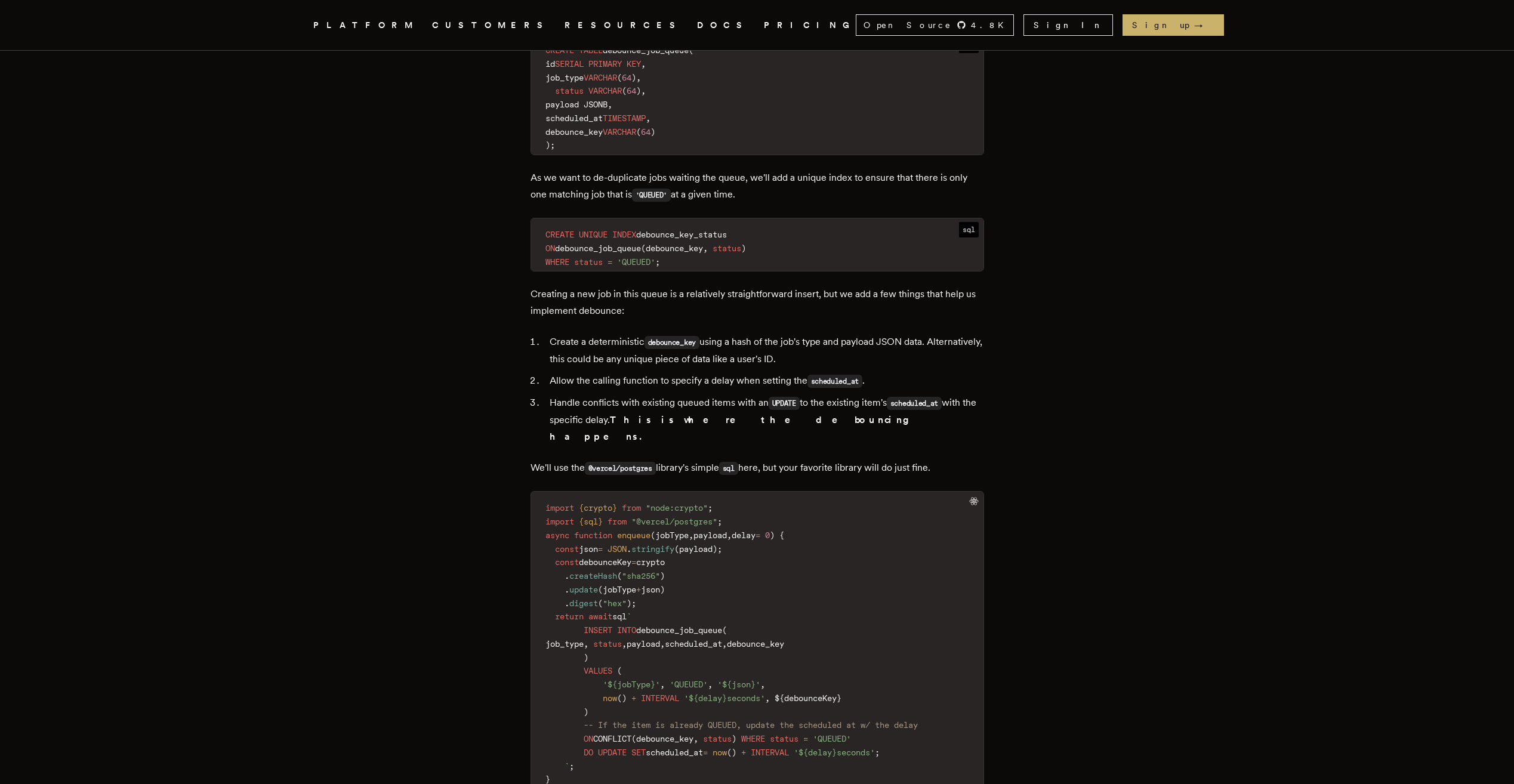
scroll to position [1730, 0]
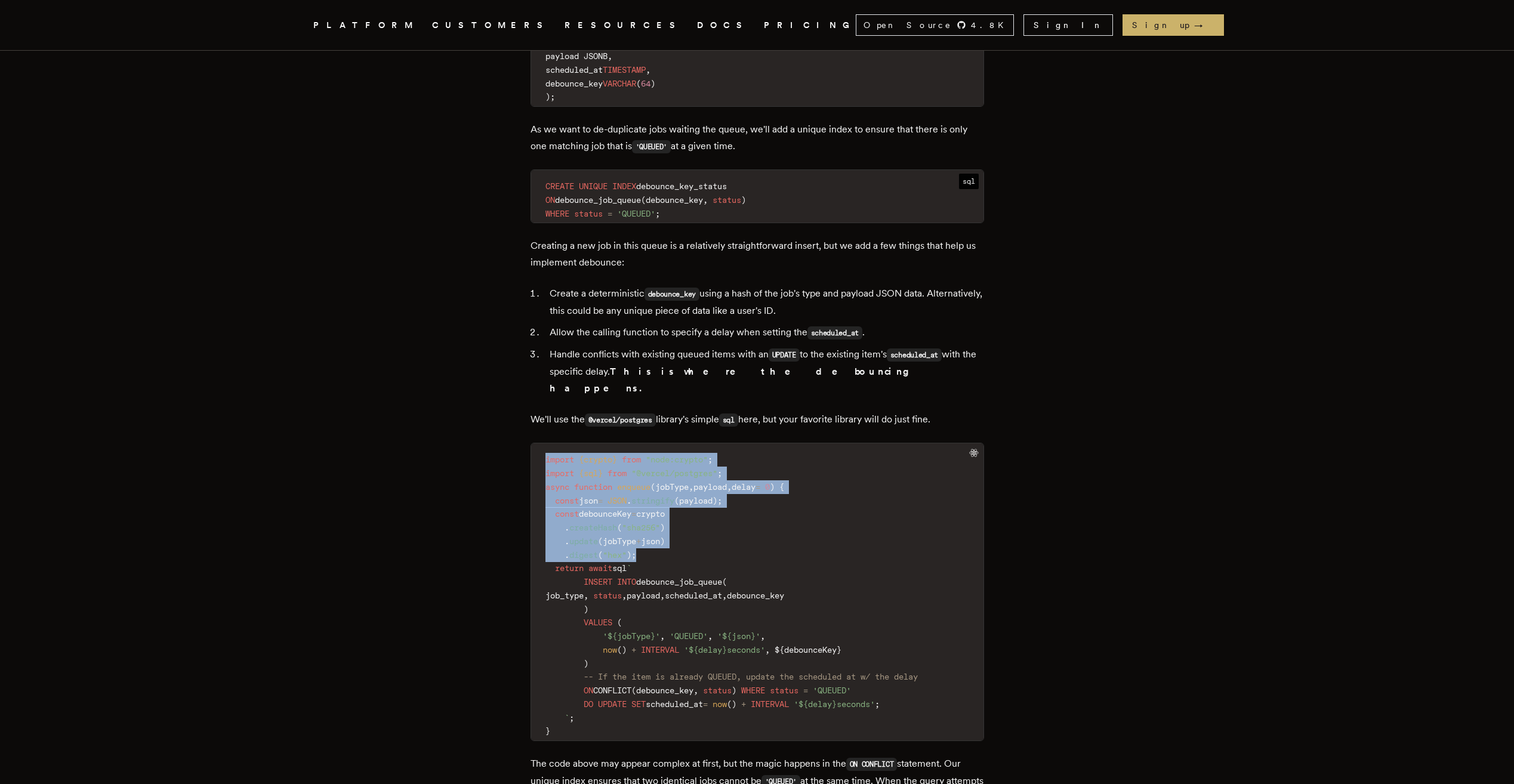
click at [740, 540] on code "import { crypto } from "node:crypto" ; import { sql } from "@vercel/postgres" ;…" at bounding box center [757, 595] width 452 height 290
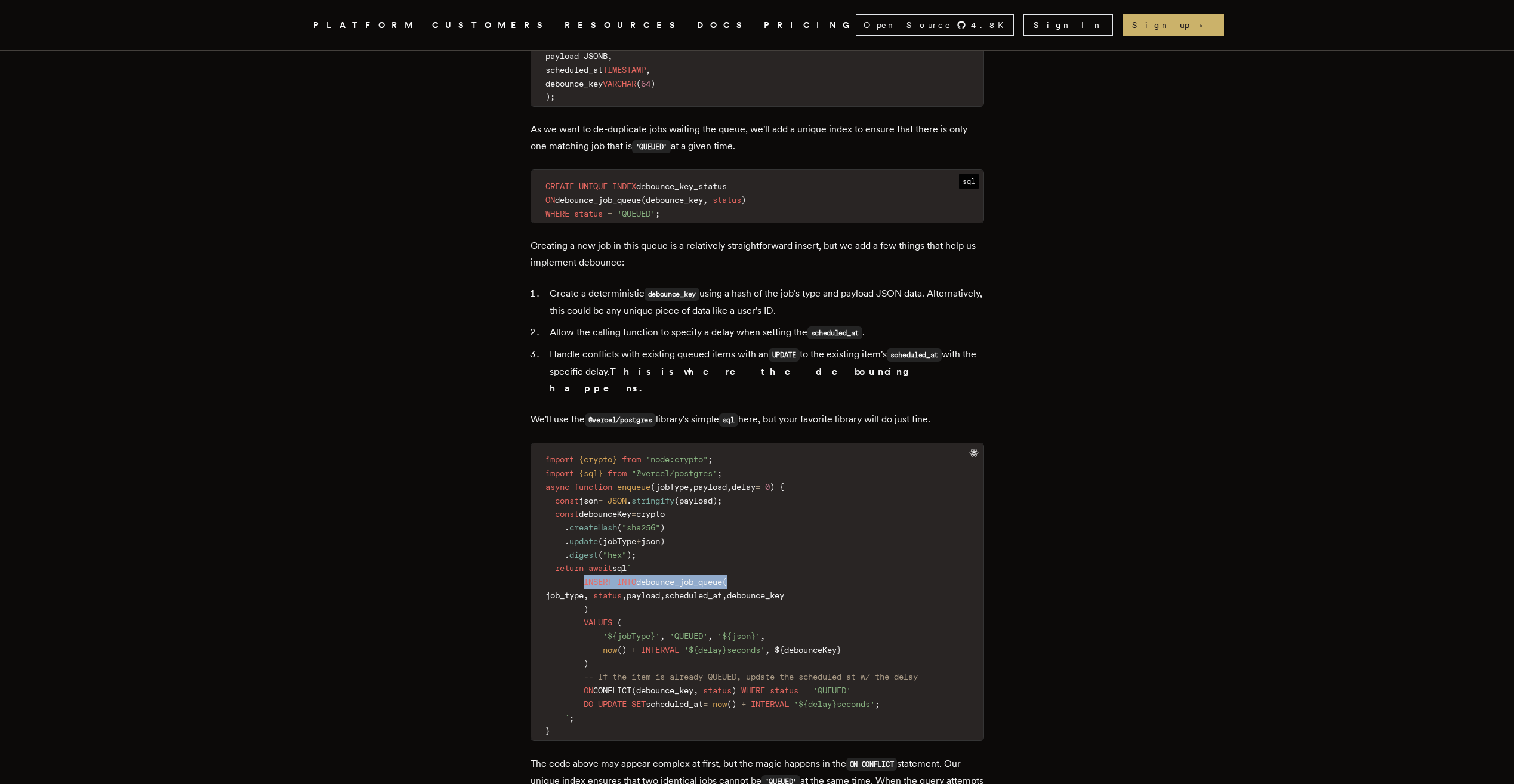
click at [756, 564] on code "import { crypto } from "node:crypto" ; import { sql } from "@vercel/postgres" ;…" at bounding box center [757, 595] width 452 height 290
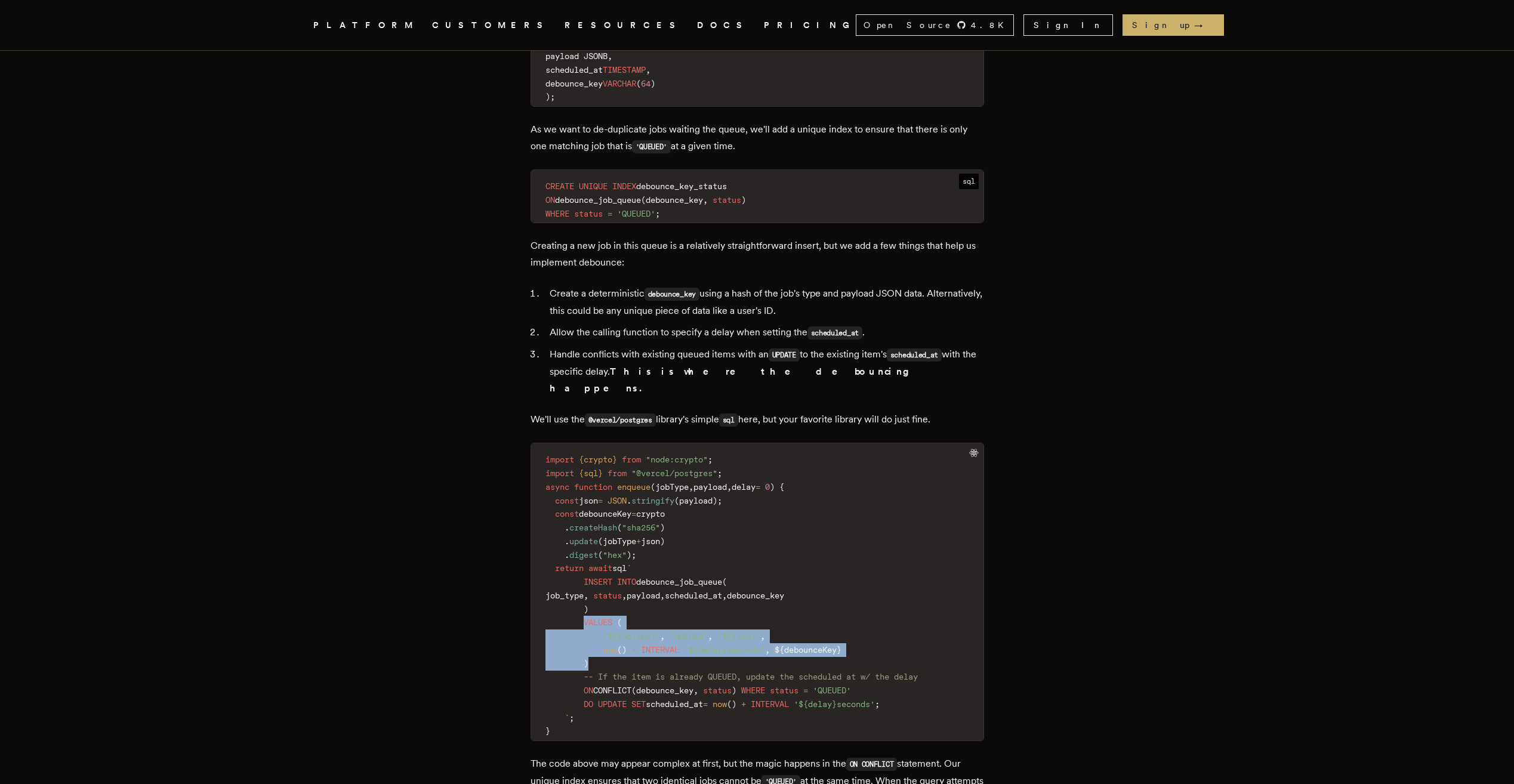
click at [672, 645] on code "import { crypto } from "node:crypto" ; import { sql } from "@vercel/postgres" ;…" at bounding box center [757, 595] width 452 height 290
click at [671, 645] on code "import { crypto } from "node:crypto" ; import { sql } from "@vercel/postgres" ;…" at bounding box center [757, 595] width 452 height 290
click at [548, 609] on code "import { crypto } from "node:crypto" ; import { sql } from "@vercel/postgres" ;…" at bounding box center [757, 595] width 452 height 290
click at [641, 644] on code "import { crypto } from "node:crypto" ; import { sql } from "@vercel/postgres" ;…" at bounding box center [757, 595] width 452 height 290
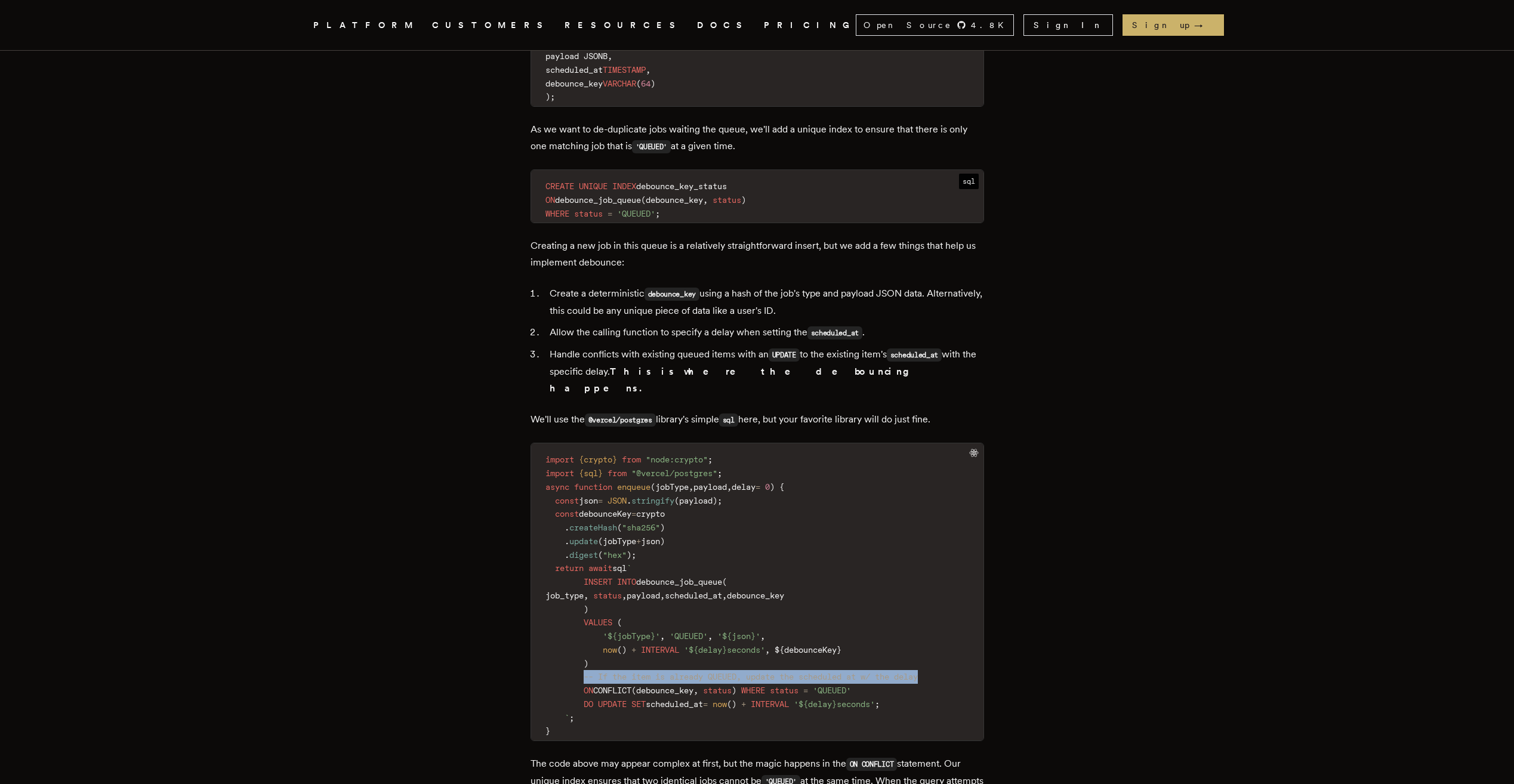
click at [948, 657] on code "import { crypto } from "node:crypto" ; import { sql } from "@vercel/postgres" ;…" at bounding box center [757, 595] width 452 height 290
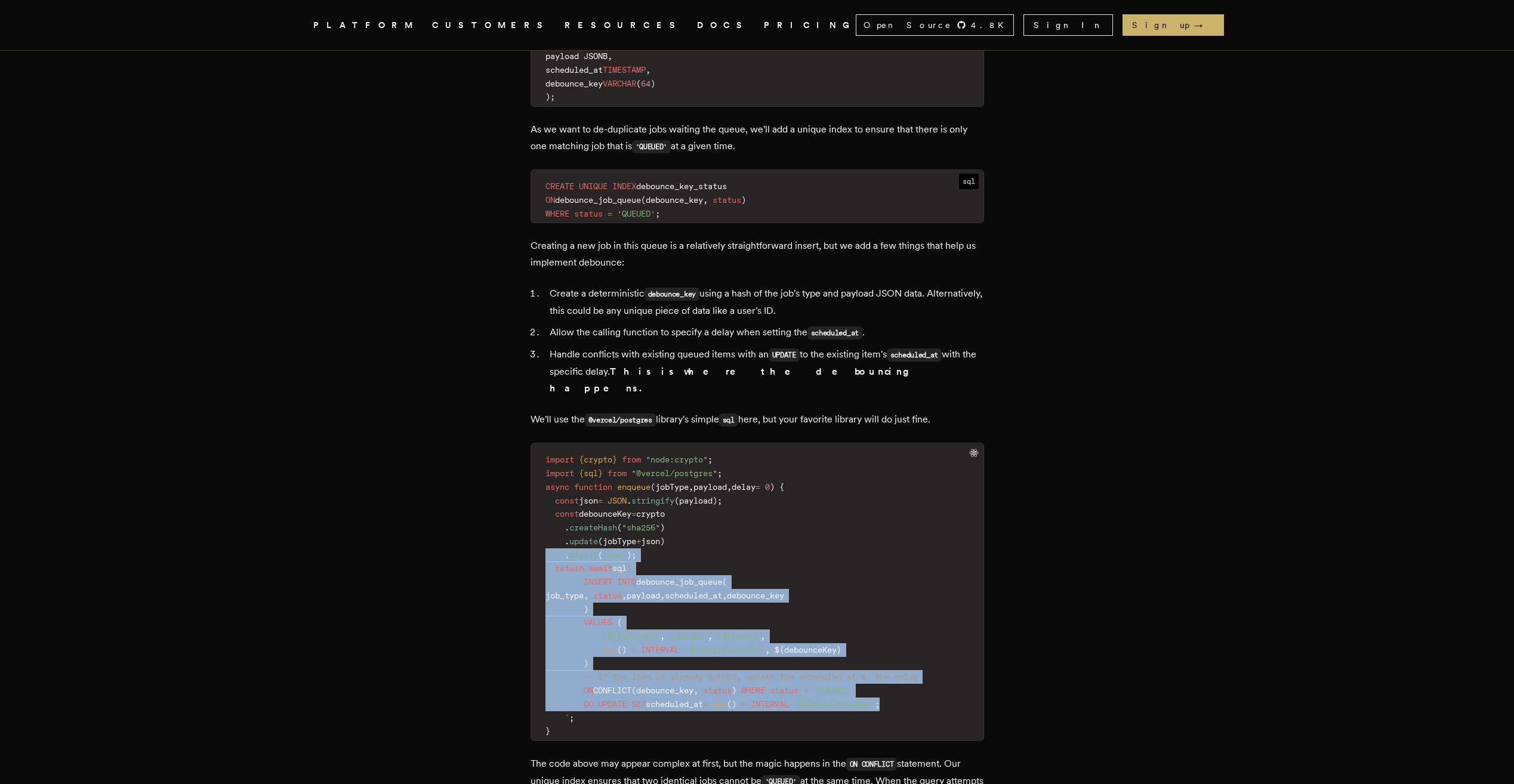
click at [531, 540] on main "Debouncing in Queueing Systems: Optimizing Efficiency in Asynchronous Workflows…" at bounding box center [757, 462] width 477 height 4283
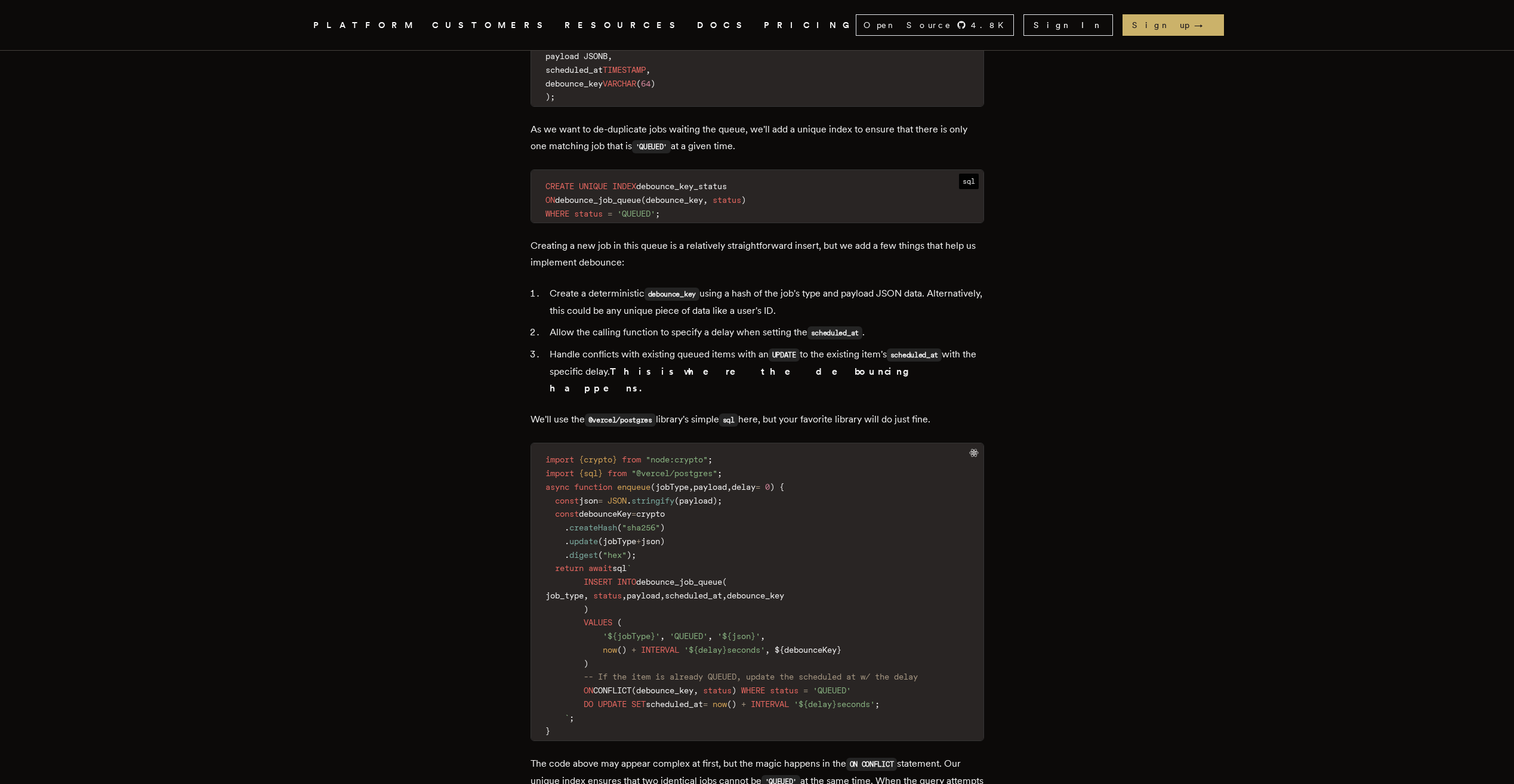
click at [707, 706] on code "import { crypto } from "node:crypto" ; import { sql } from "@vercel/postgres" ;…" at bounding box center [757, 595] width 452 height 290
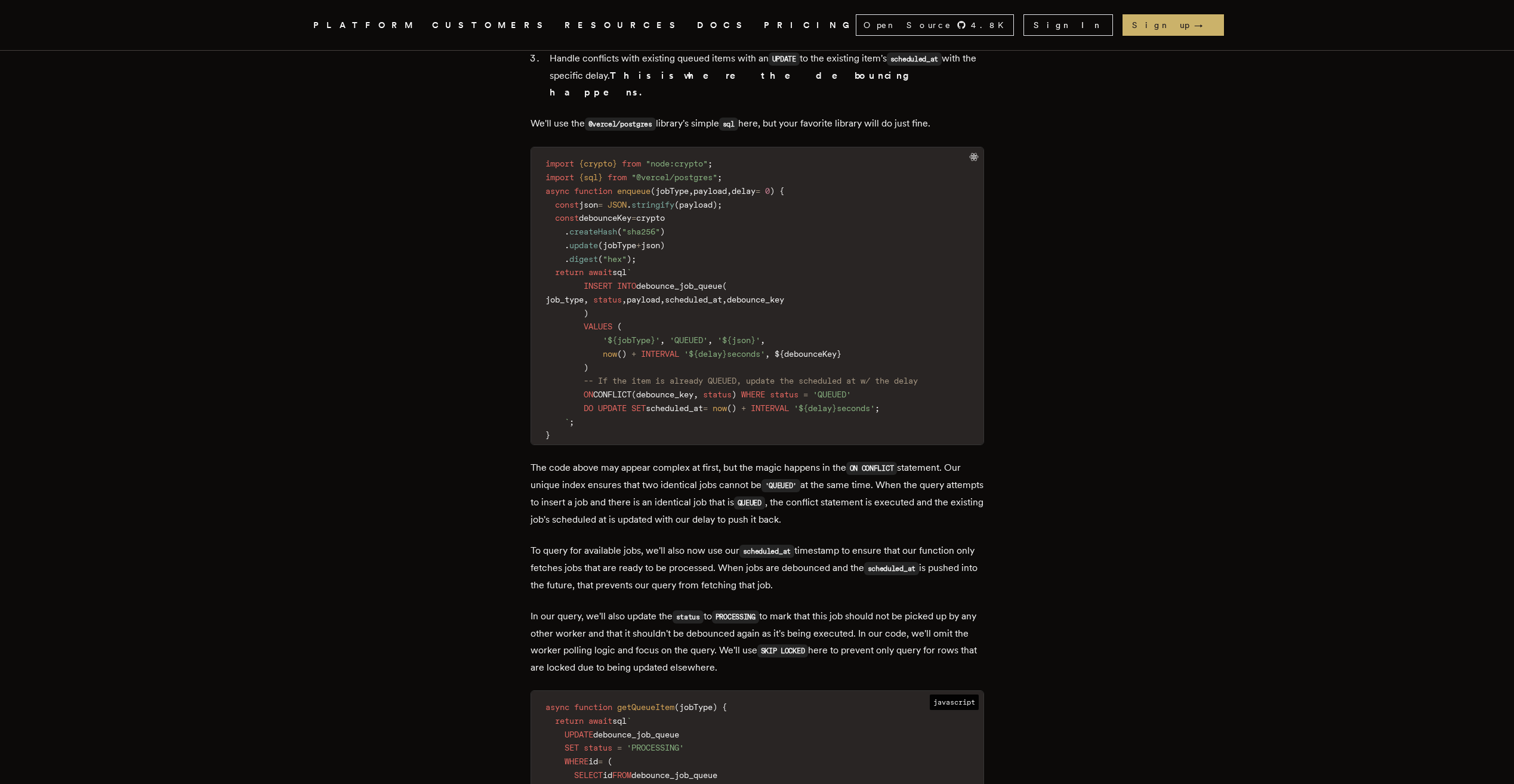
scroll to position [2028, 0]
click at [535, 457] on p "The code above may appear complex at first, but the magic happens in the ON CON…" at bounding box center [757, 491] width 454 height 69
click at [531, 447] on main "Debouncing in Queueing Systems: Optimizing Efficiency in Asynchronous Workflows…" at bounding box center [757, 163] width 477 height 4283
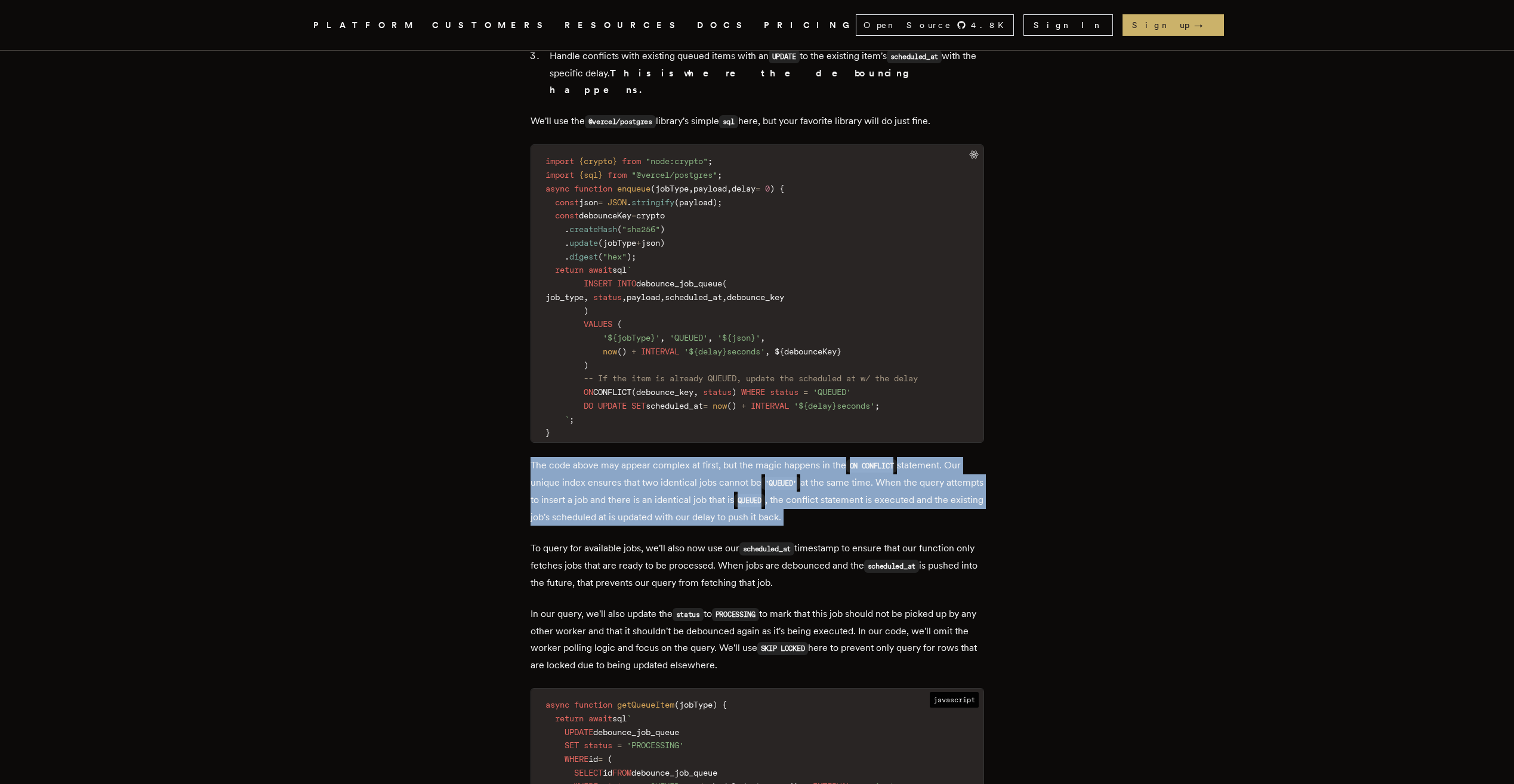
click at [963, 500] on main "Debouncing in Queueing Systems: Optimizing Efficiency in Asynchronous Workflows…" at bounding box center [757, 163] width 477 height 4283
click at [963, 500] on p "The code above may appear complex at first, but the magic happens in the ON CON…" at bounding box center [757, 491] width 454 height 69
click at [834, 575] on main "Debouncing in Queueing Systems: Optimizing Efficiency in Asynchronous Workflows…" at bounding box center [757, 163] width 477 height 4283
click at [834, 575] on p "To query for available jobs, we'll also now use our scheduled_at timestamp to e…" at bounding box center [757, 566] width 454 height 52
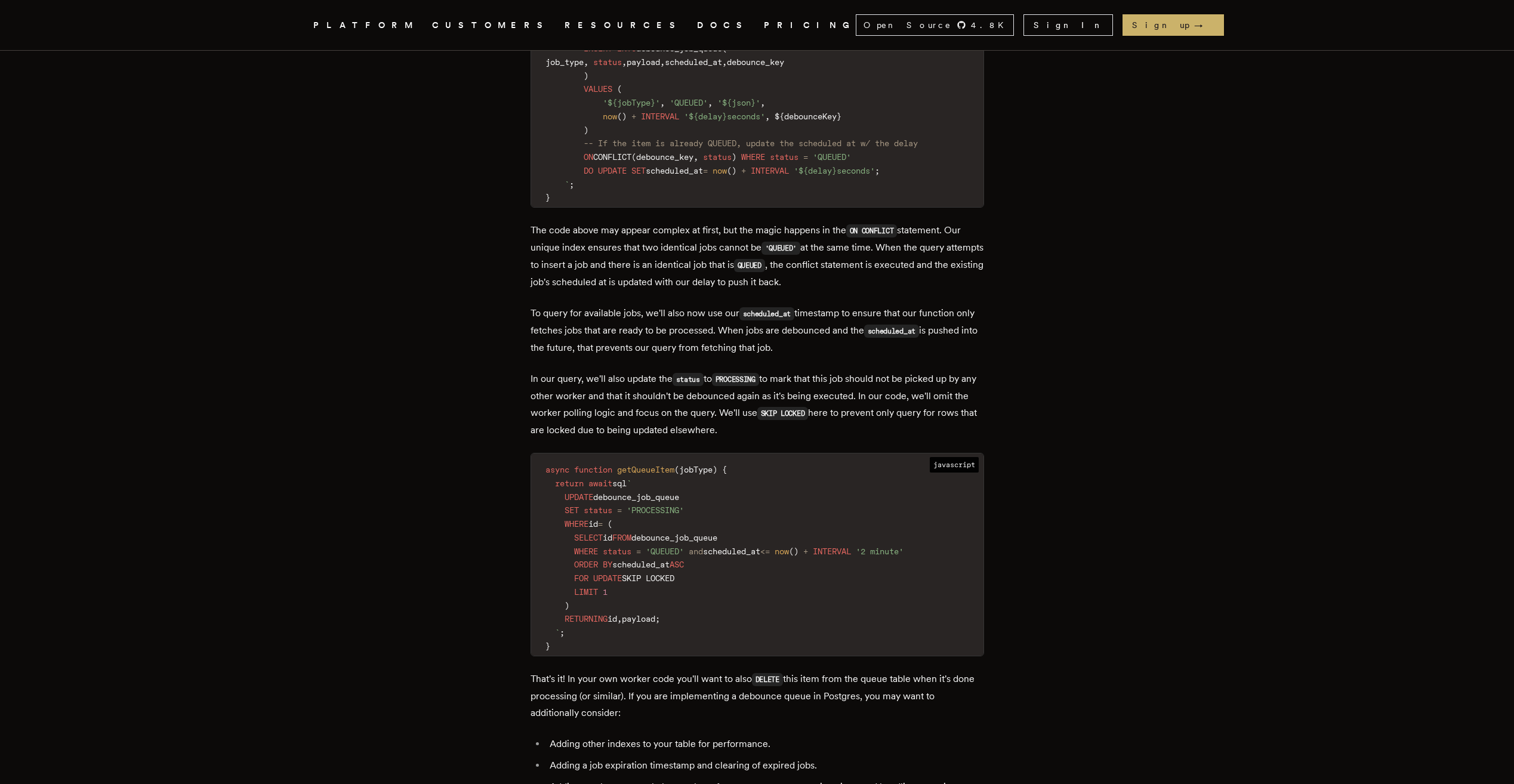
scroll to position [2267, 0]
click at [849, 409] on p "In our query, we'll also update the status to PROCESSING to mark that this job …" at bounding box center [757, 400] width 454 height 68
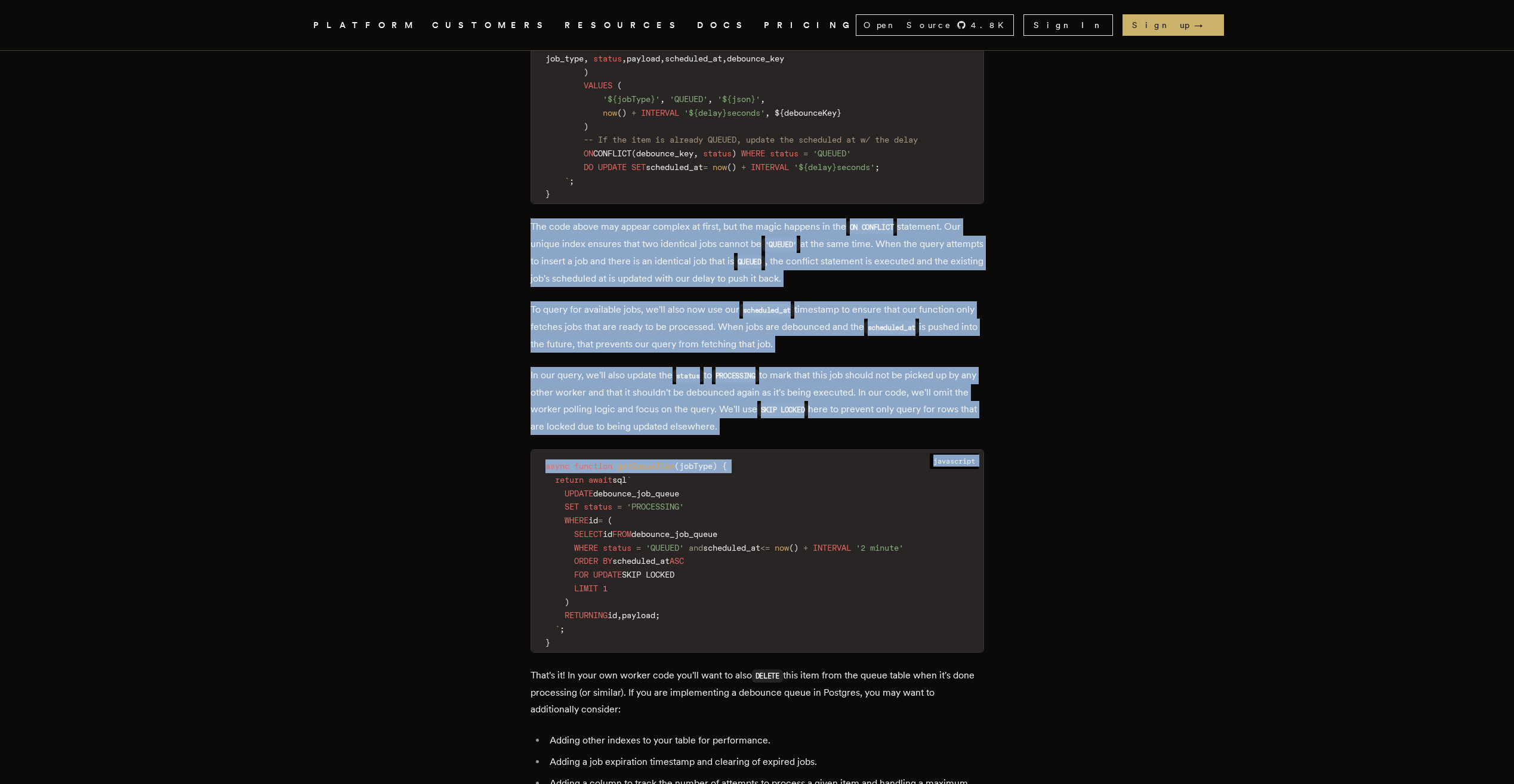
click at [791, 422] on div "When developers talk about debouncing, it's most often discussed as a front-end…" at bounding box center [757, 62] width 454 height 3546
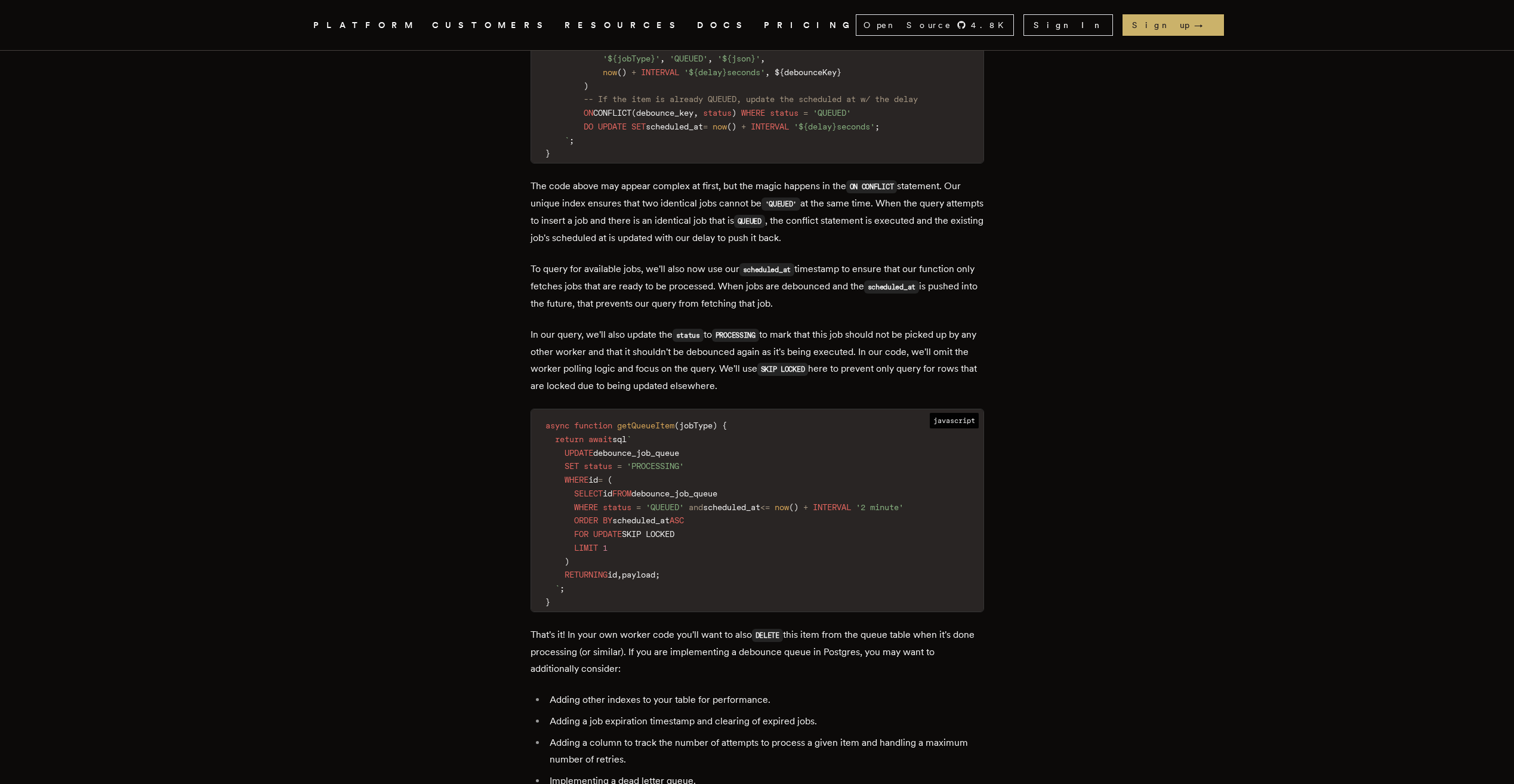
scroll to position [2446, 0]
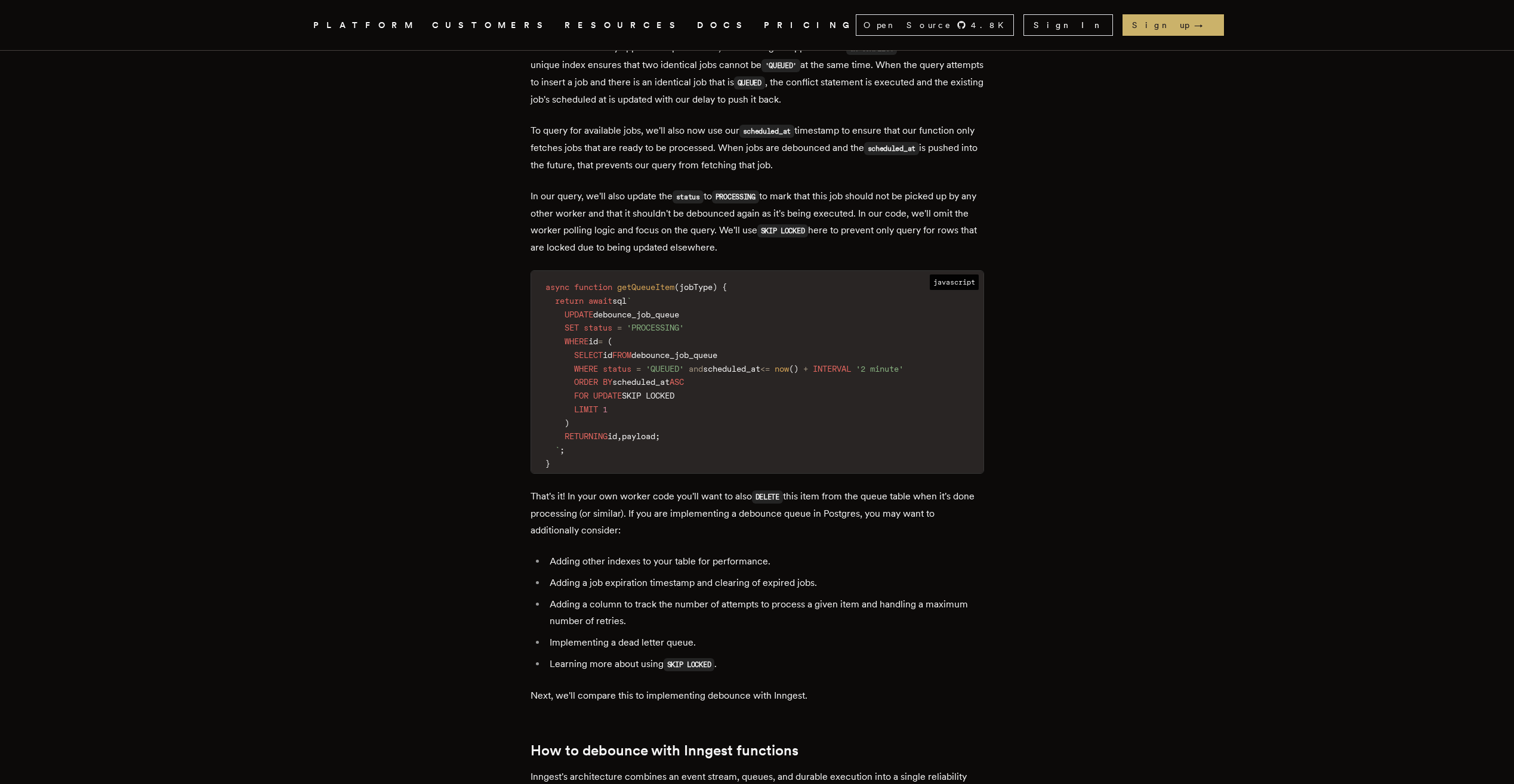
click at [566, 488] on p "That's it! In your own worker code you'll want to also DELETE this item from th…" at bounding box center [757, 513] width 454 height 51
click at [655, 518] on p "That's it! In your own worker code you'll want to also DELETE this item from th…" at bounding box center [757, 513] width 454 height 51
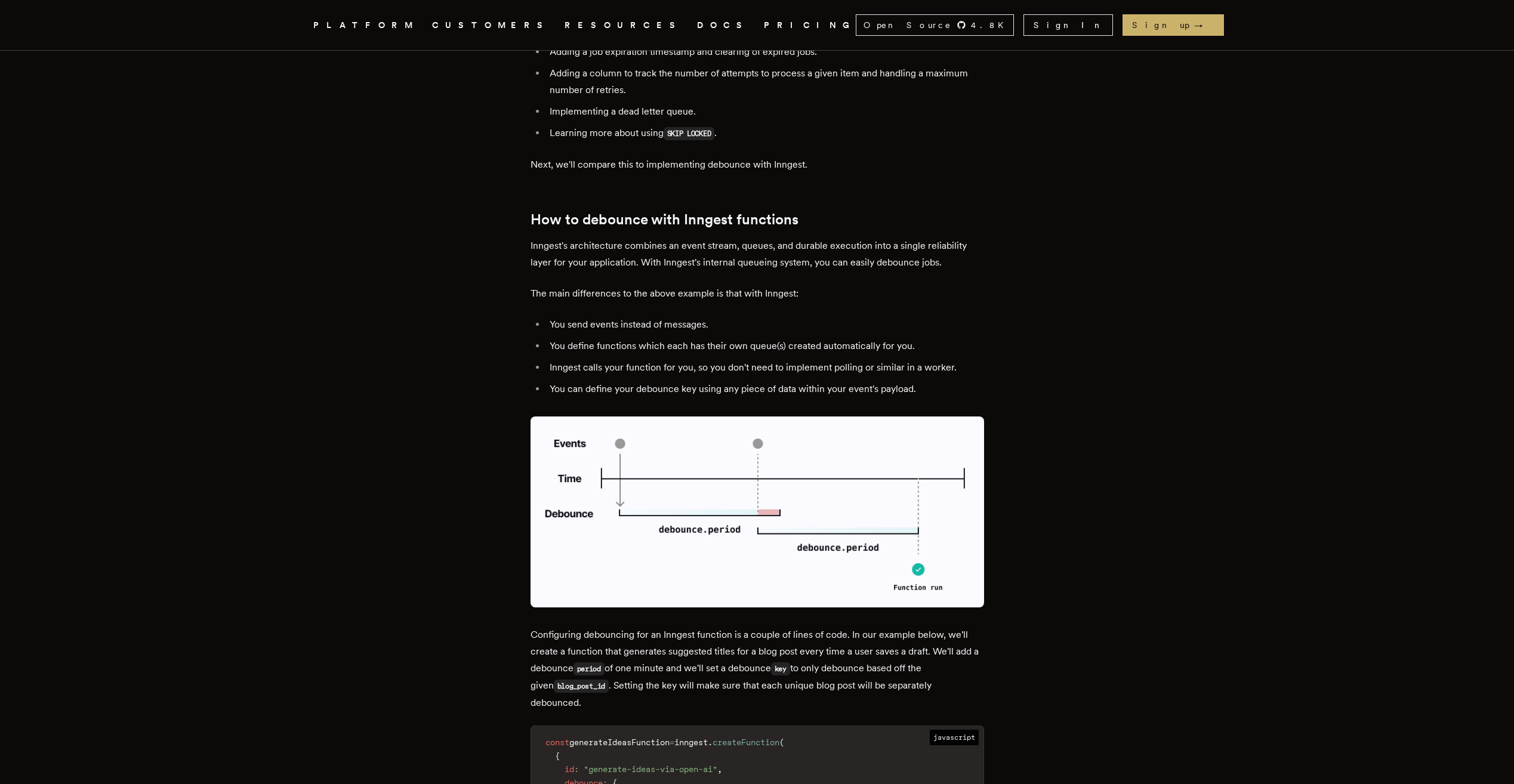
scroll to position [2983, 0]
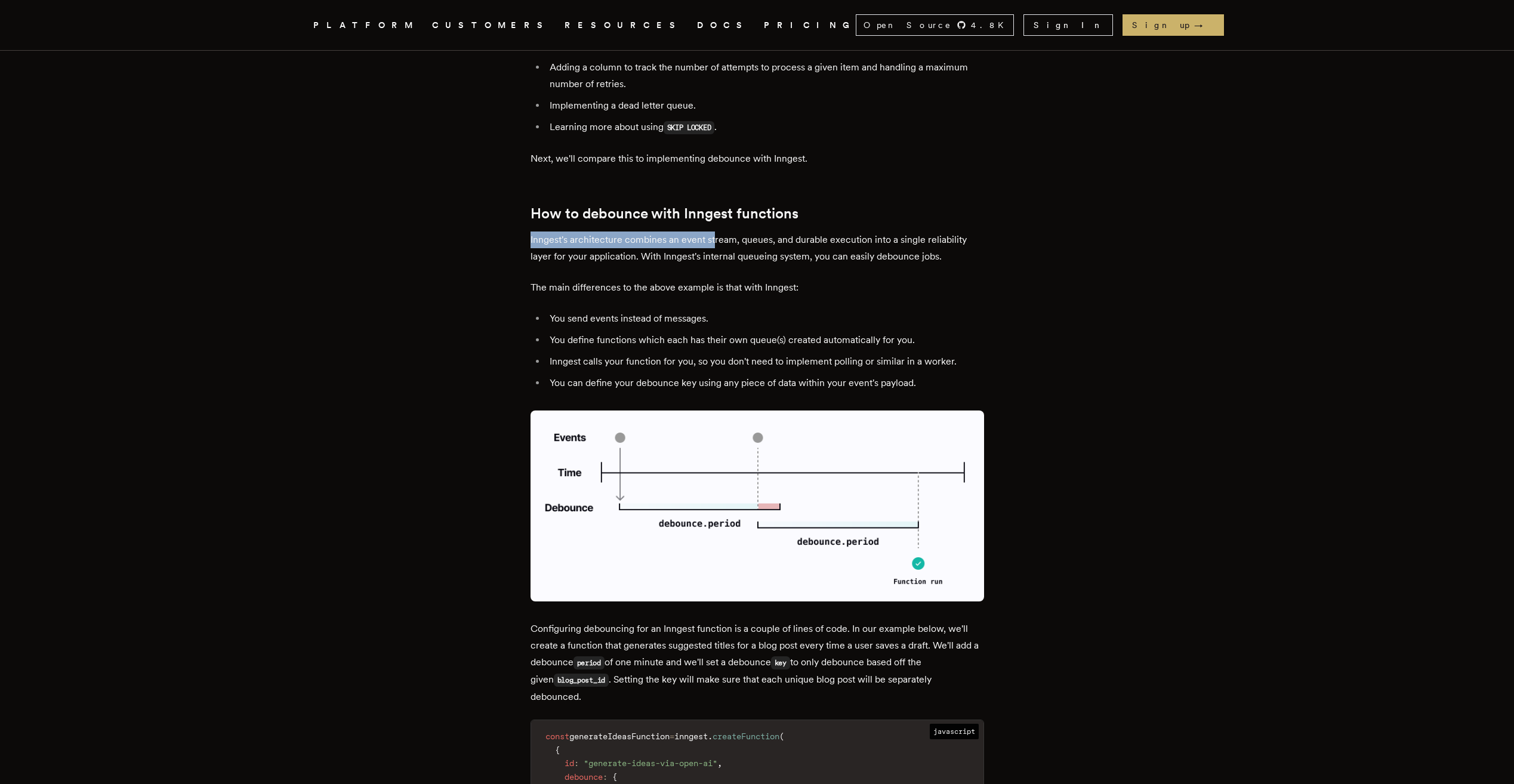
click at [718, 232] on p "Inngest's architecture combines an event stream, queues, and durable execution …" at bounding box center [757, 248] width 454 height 33
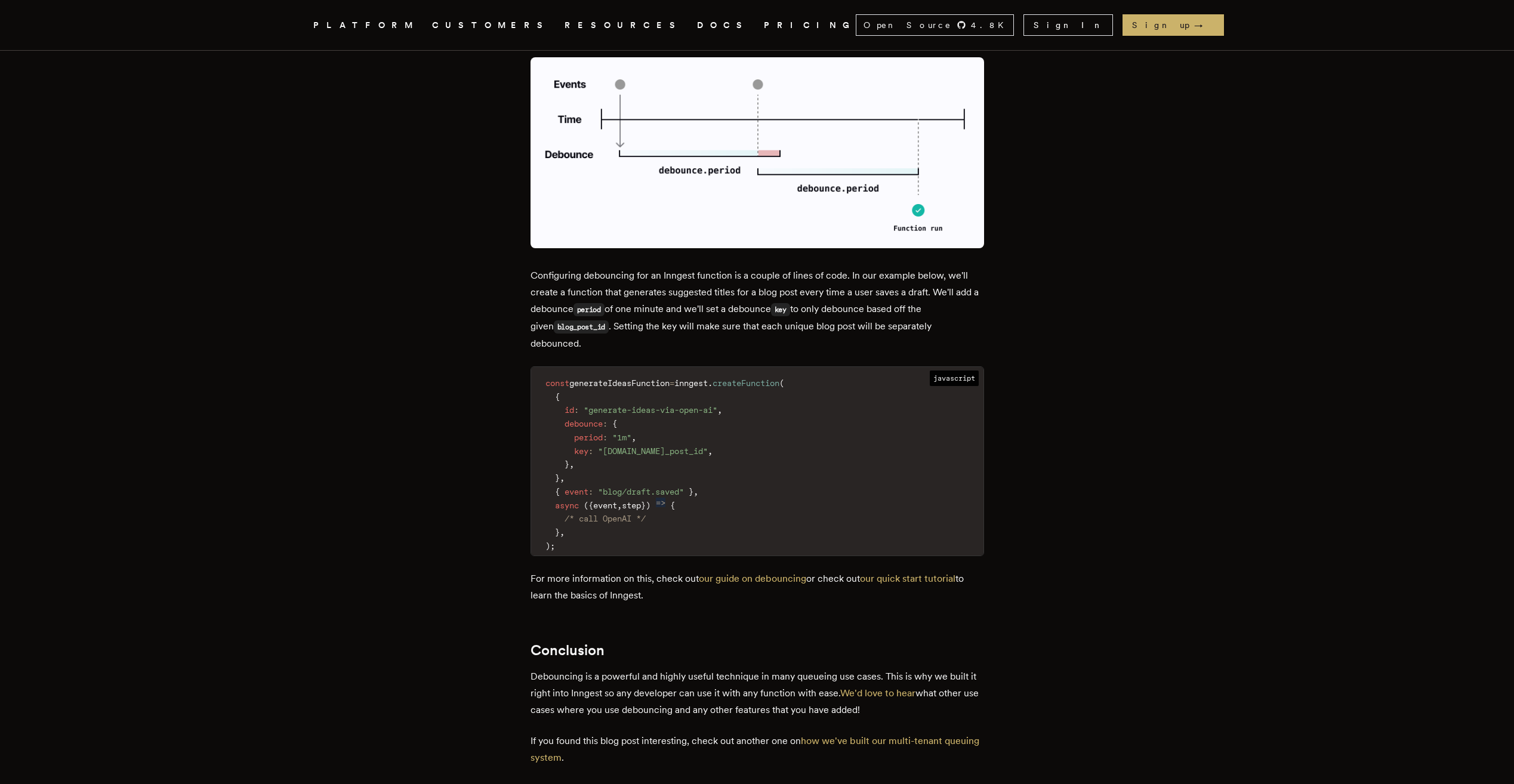
scroll to position [3341, 0]
